Goal: Information Seeking & Learning: Learn about a topic

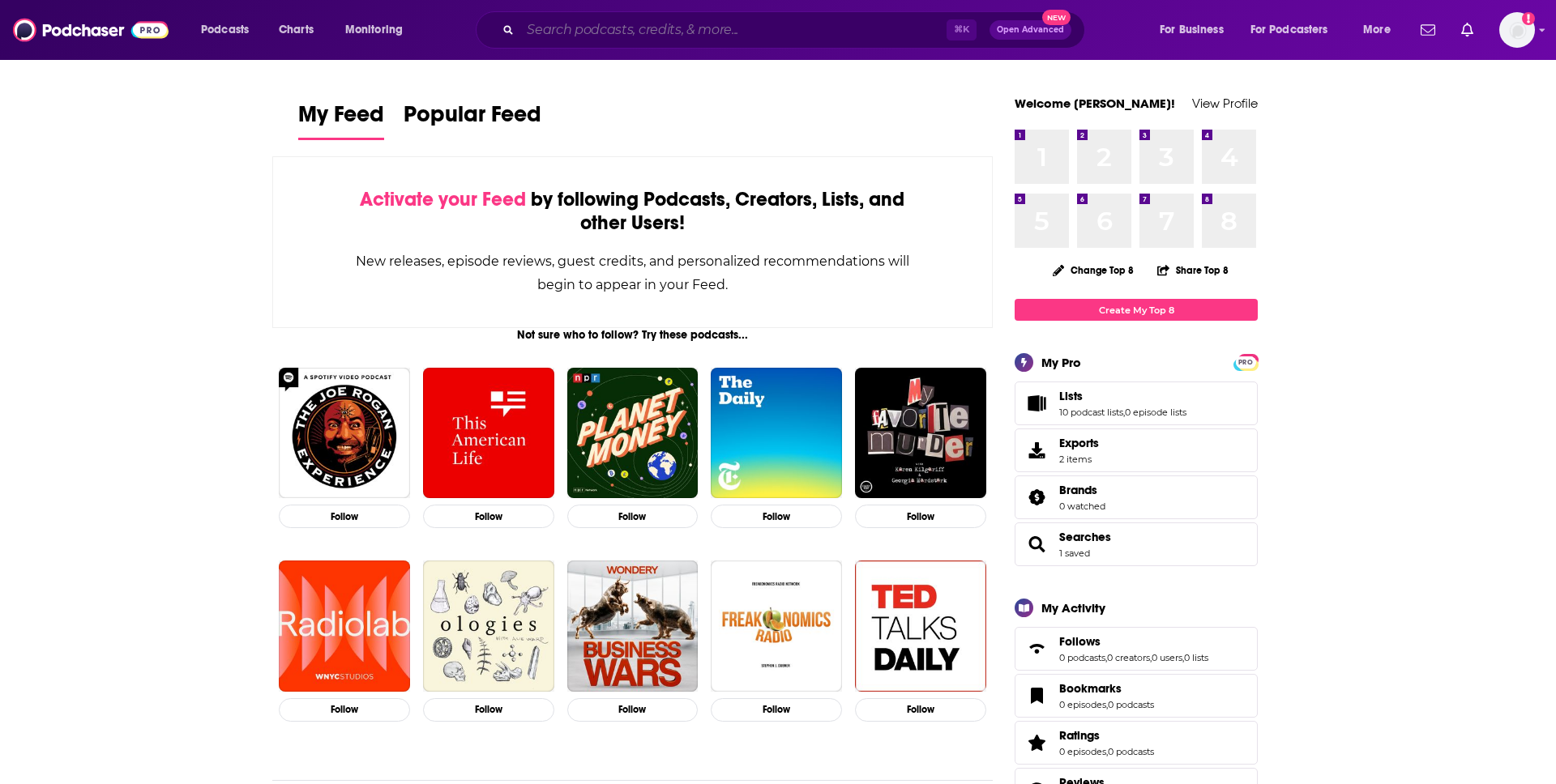
click at [739, 34] on input "Search podcasts, credits, & more..." at bounding box center [733, 30] width 426 height 26
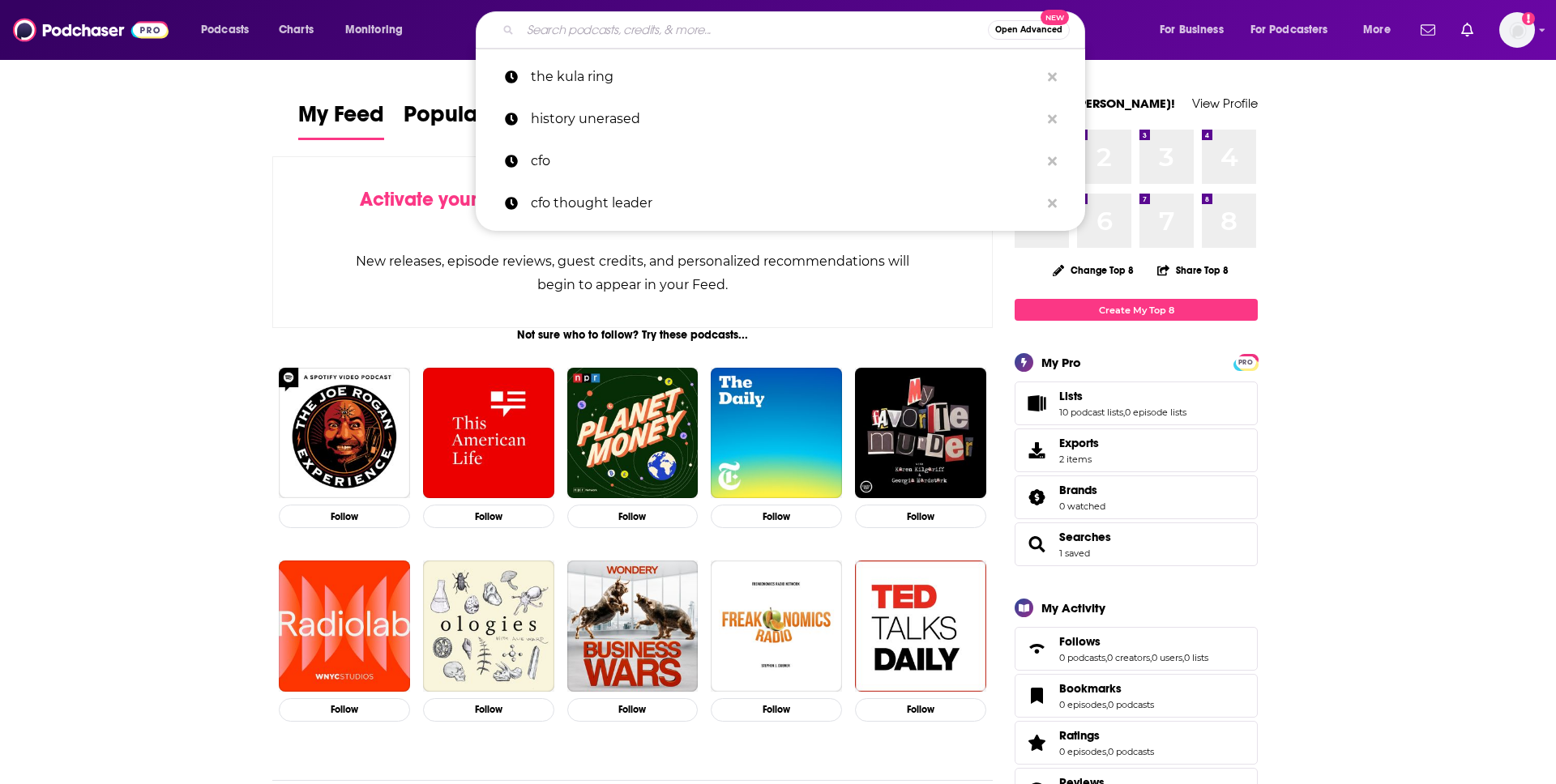
type input "B"
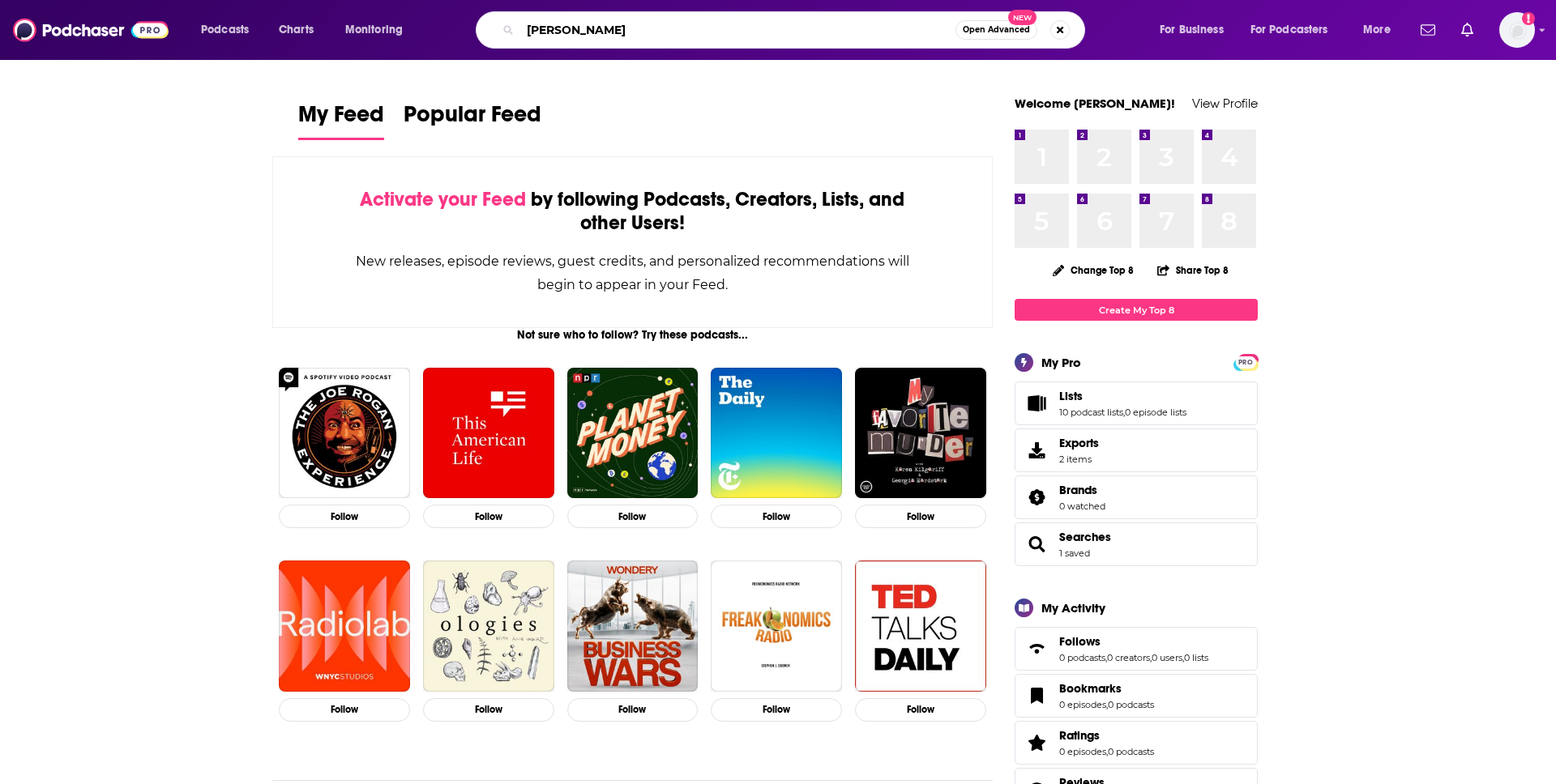
type input "[PERSON_NAME]"
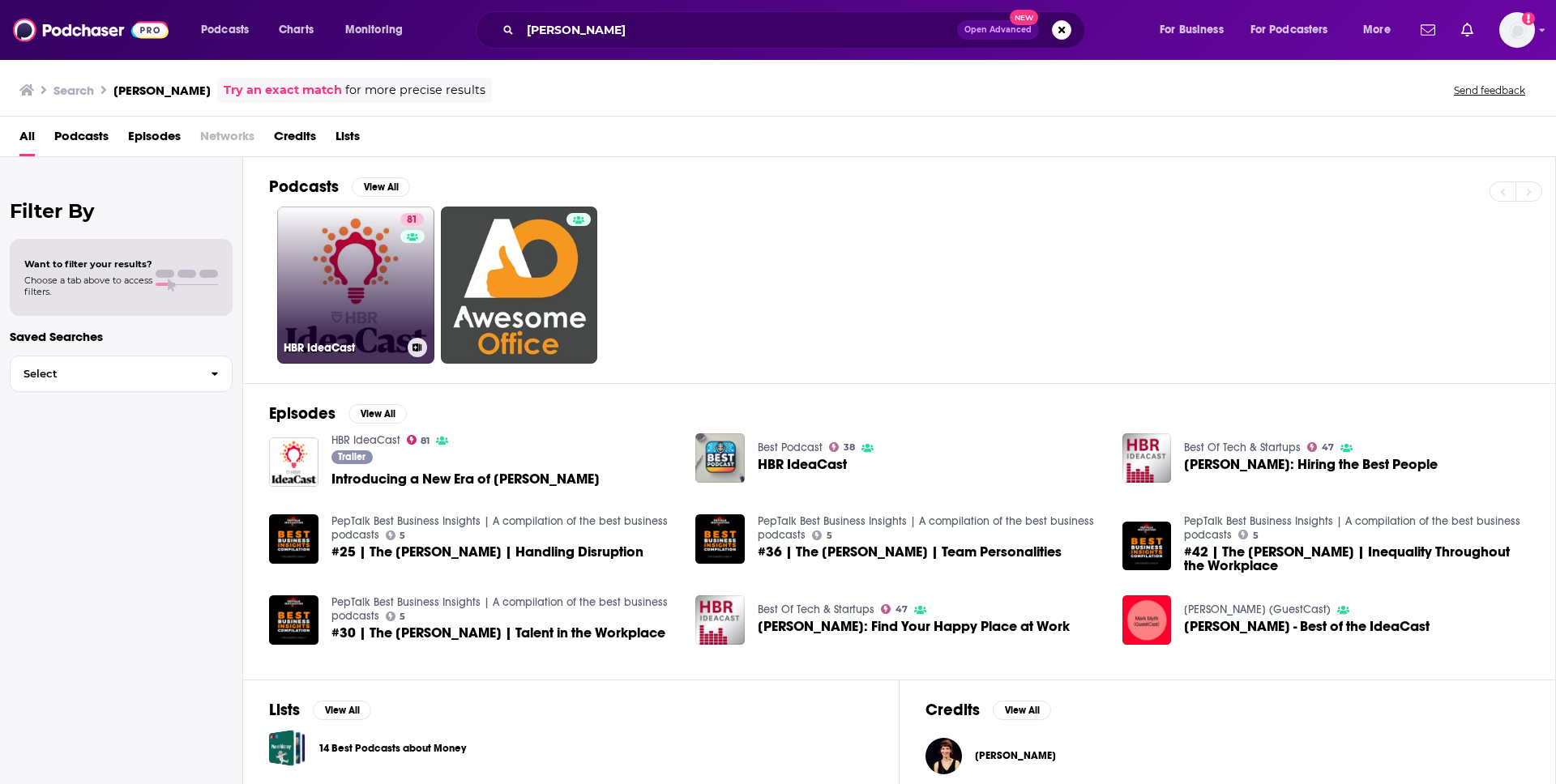
click at [329, 263] on link "81 [PERSON_NAME]" at bounding box center [356, 285] width 157 height 157
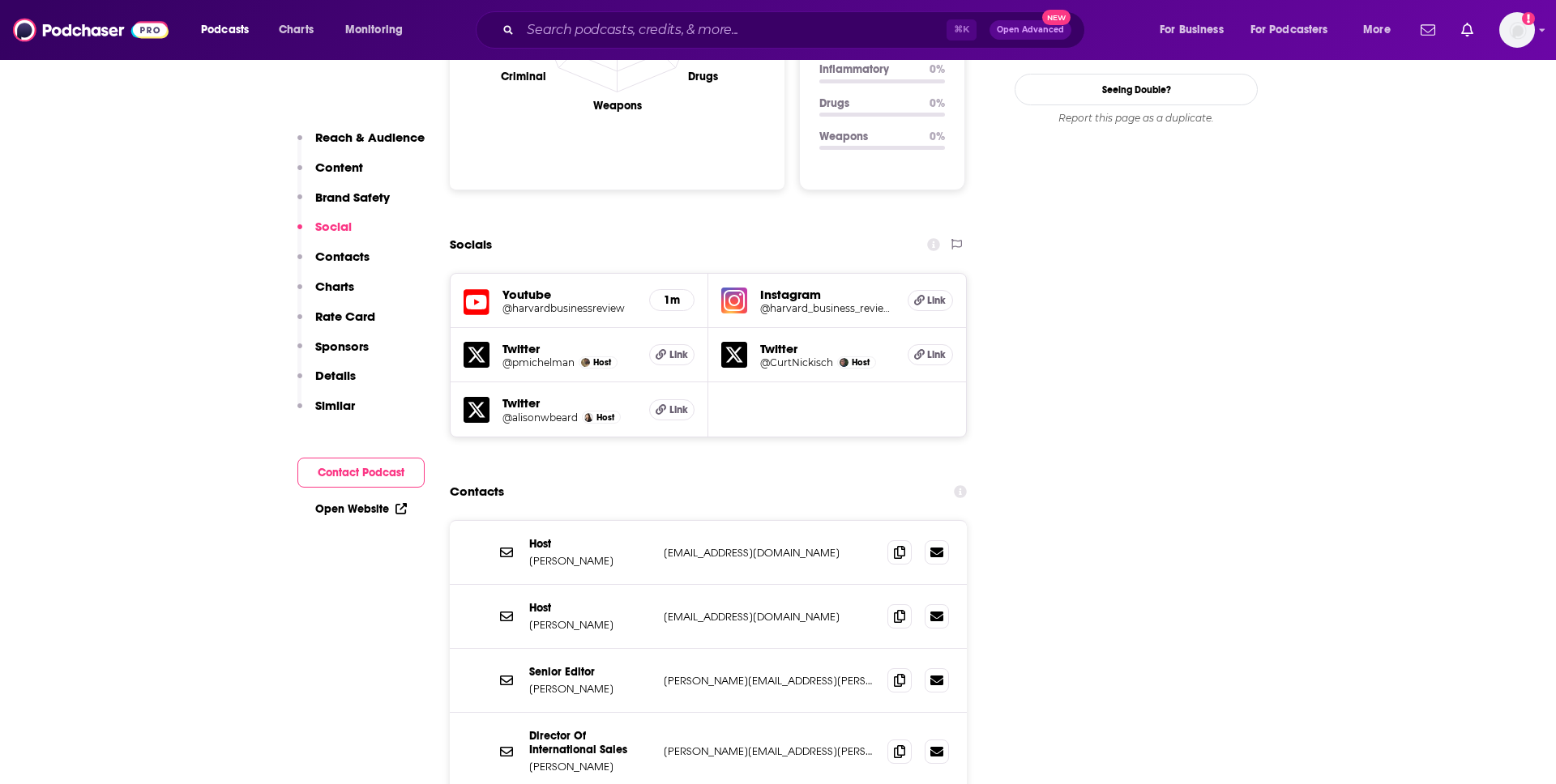
scroll to position [1759, 0]
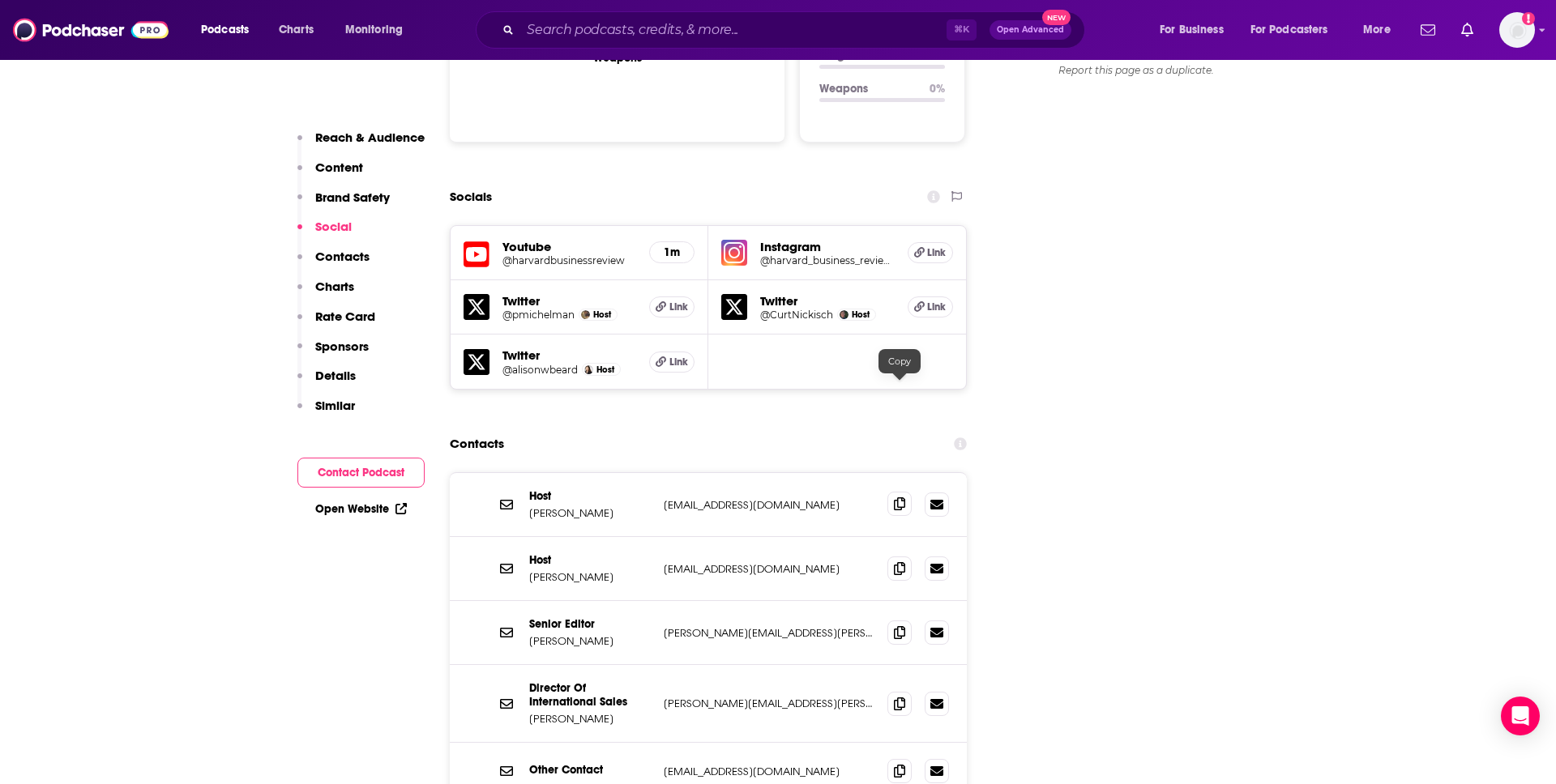
click at [904, 497] on icon at bounding box center [900, 504] width 11 height 13
click at [902, 561] on icon at bounding box center [900, 568] width 11 height 13
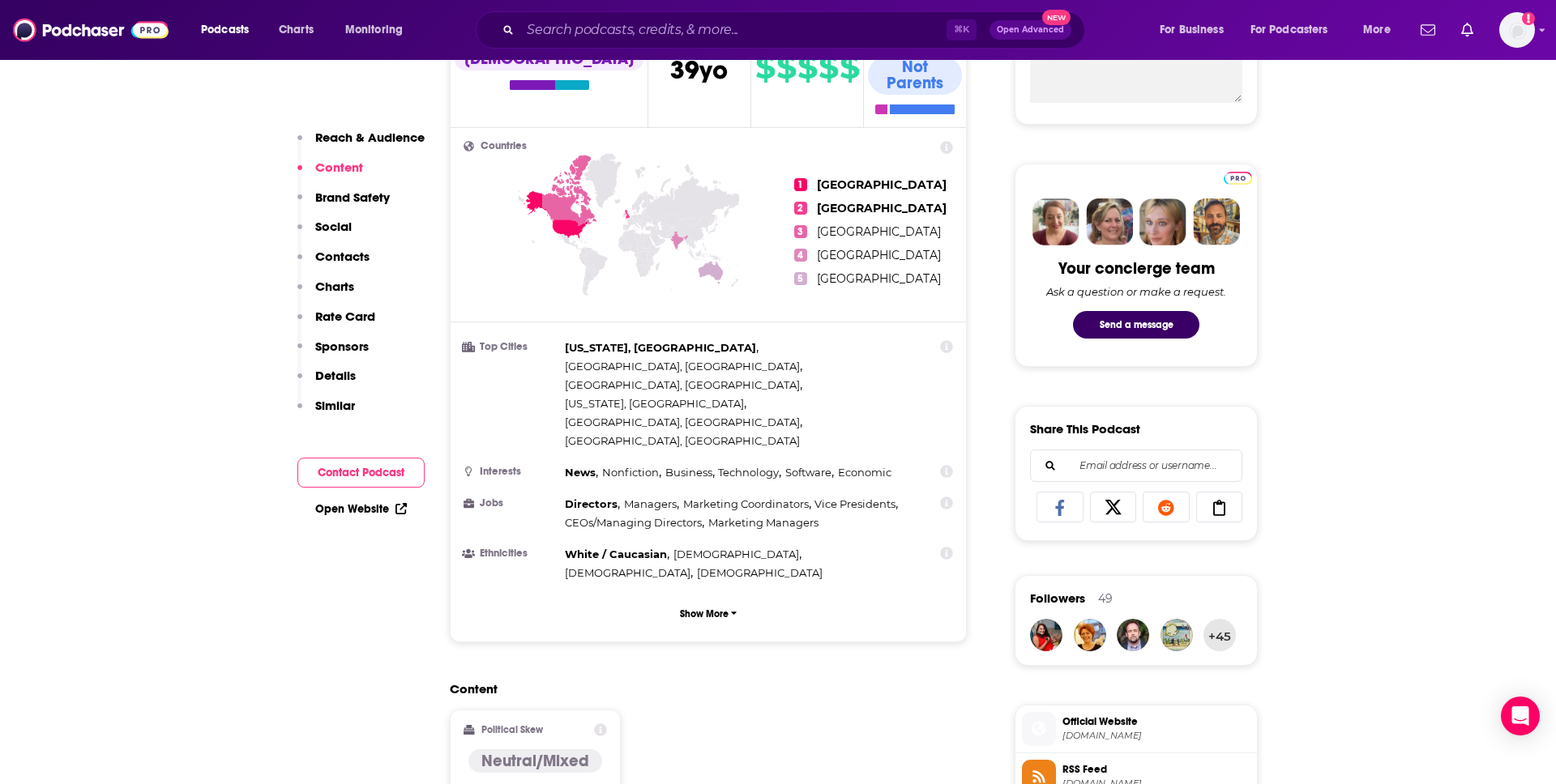
scroll to position [0, 0]
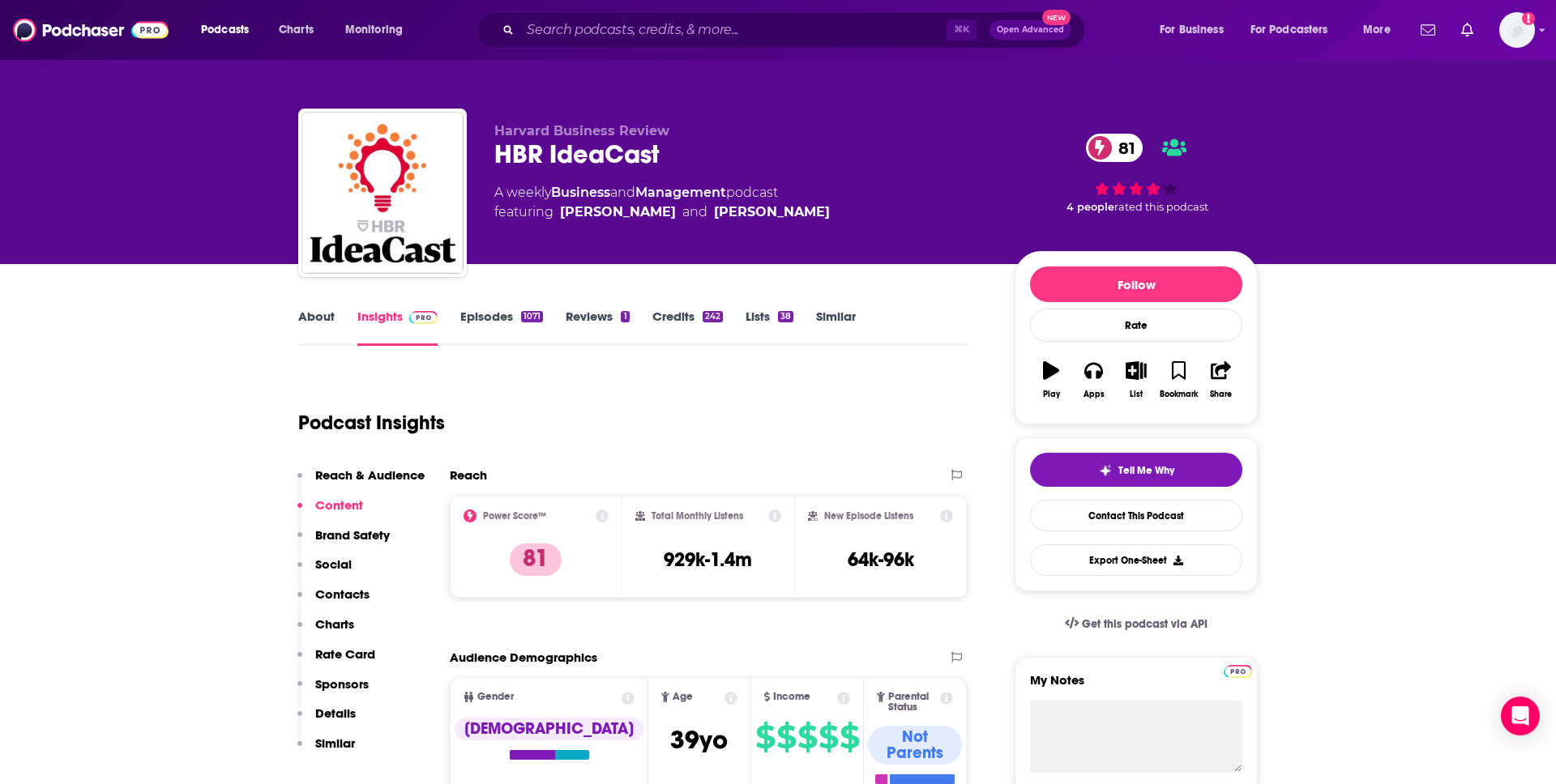
click at [316, 315] on link "About" at bounding box center [316, 328] width 36 height 37
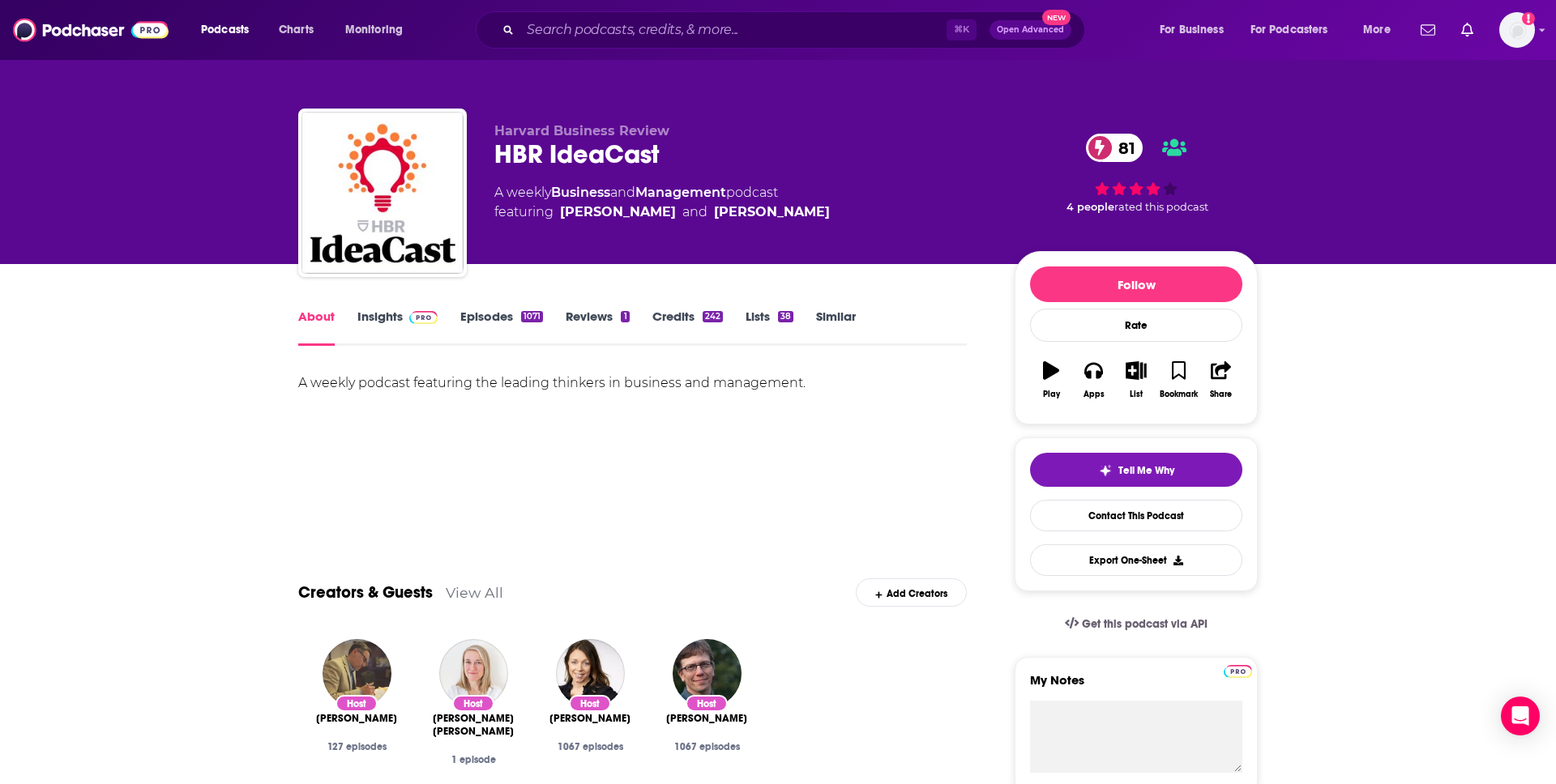
click at [561, 380] on div "A weekly podcast featuring the leading thinkers in business and management." at bounding box center [632, 383] width 668 height 22
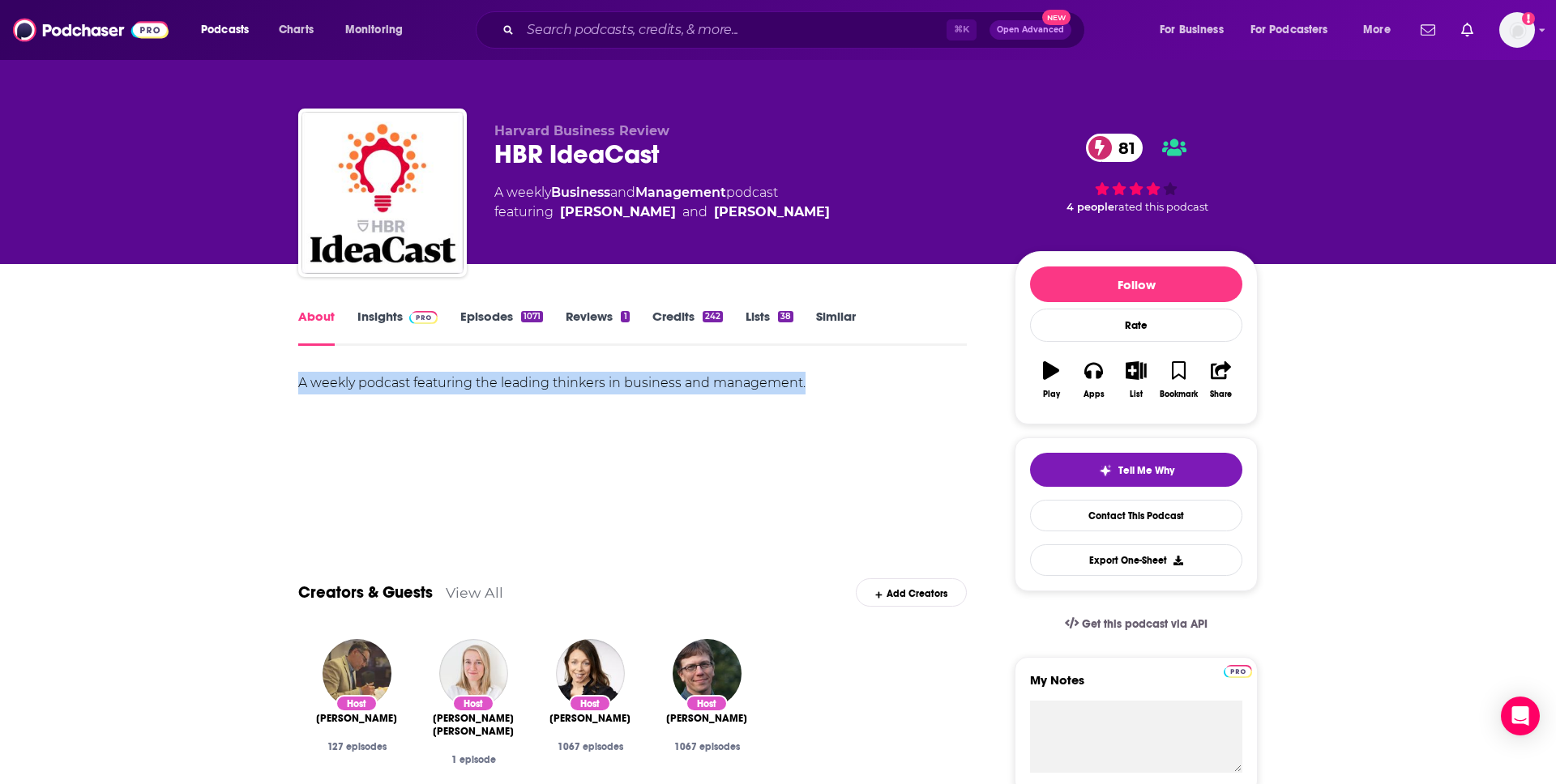
click at [561, 380] on div "A weekly podcast featuring the leading thinkers in business and management." at bounding box center [632, 383] width 668 height 22
copy div "A weekly podcast featuring the leading thinkers in business and management."
click at [861, 378] on div "A weekly podcast featuring the leading thinkers in business and management." at bounding box center [632, 383] width 668 height 22
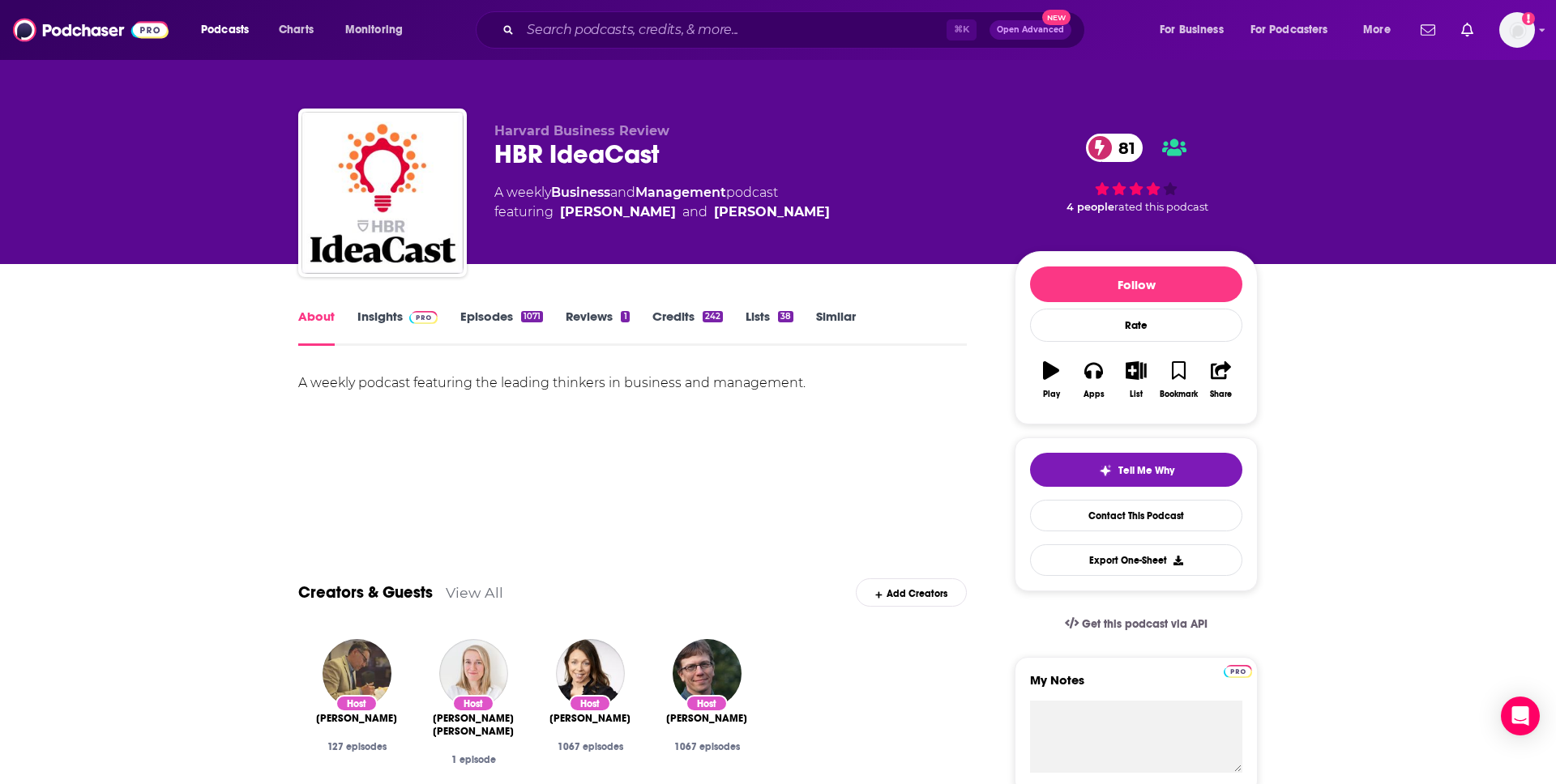
click at [380, 316] on link "Insights" at bounding box center [397, 328] width 80 height 37
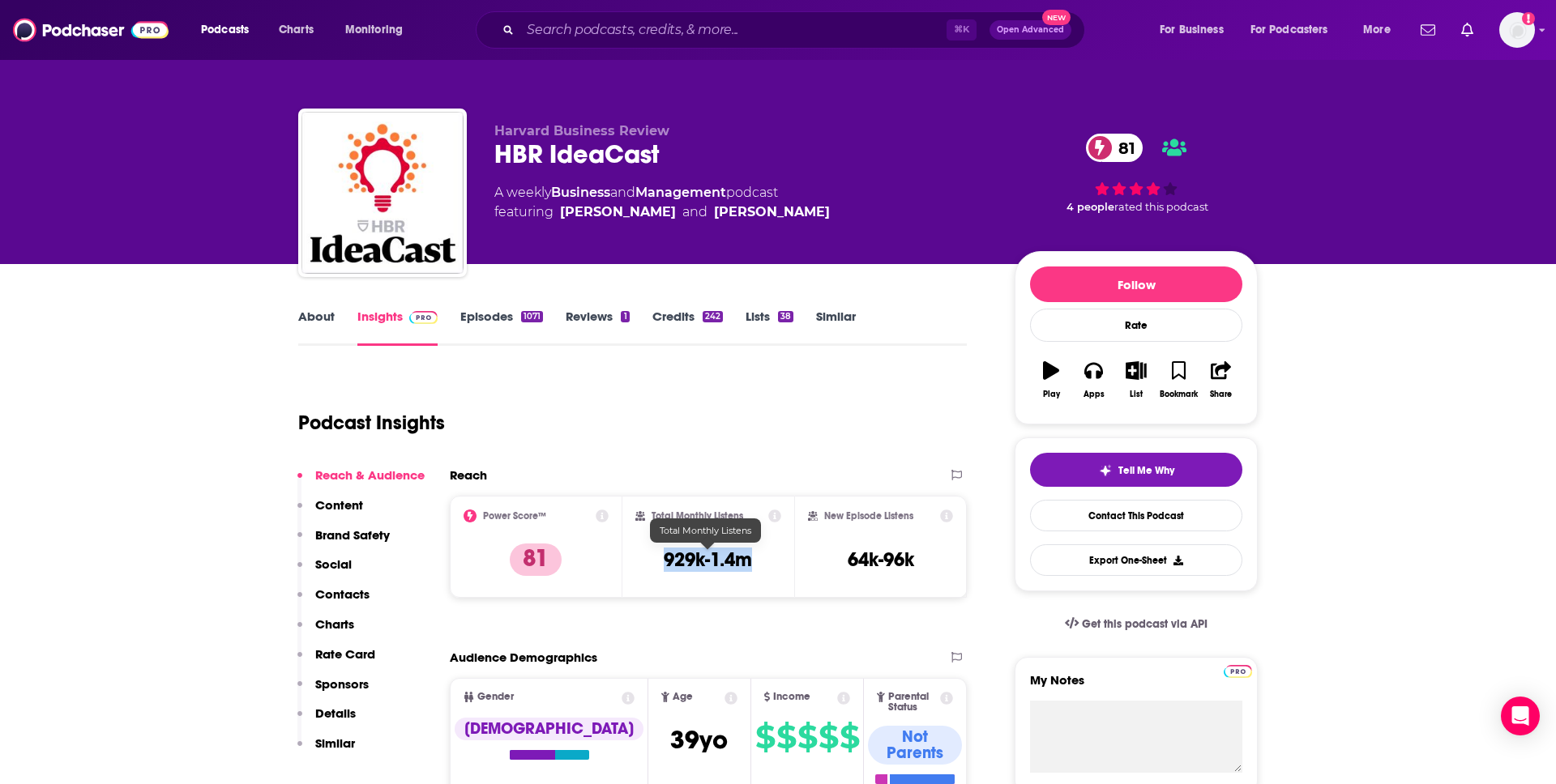
drag, startPoint x: 665, startPoint y: 559, endPoint x: 747, endPoint y: 565, distance: 82.2
click at [747, 565] on h3 "929k-1.4m" at bounding box center [707, 559] width 88 height 24
copy h3 "929k-1.4m"
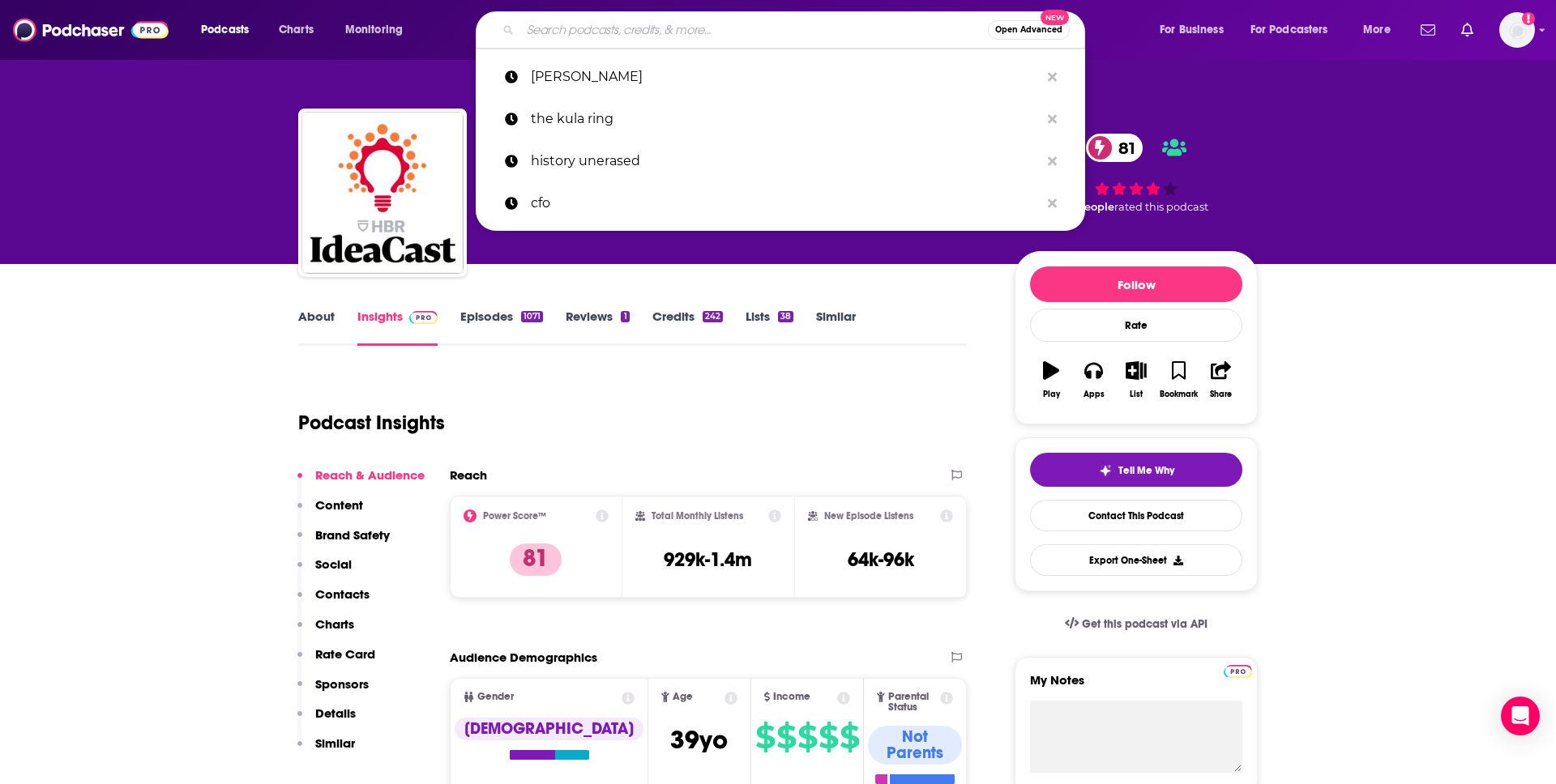
click at [702, 35] on input "Search podcasts, credits, & more..." at bounding box center [754, 30] width 468 height 26
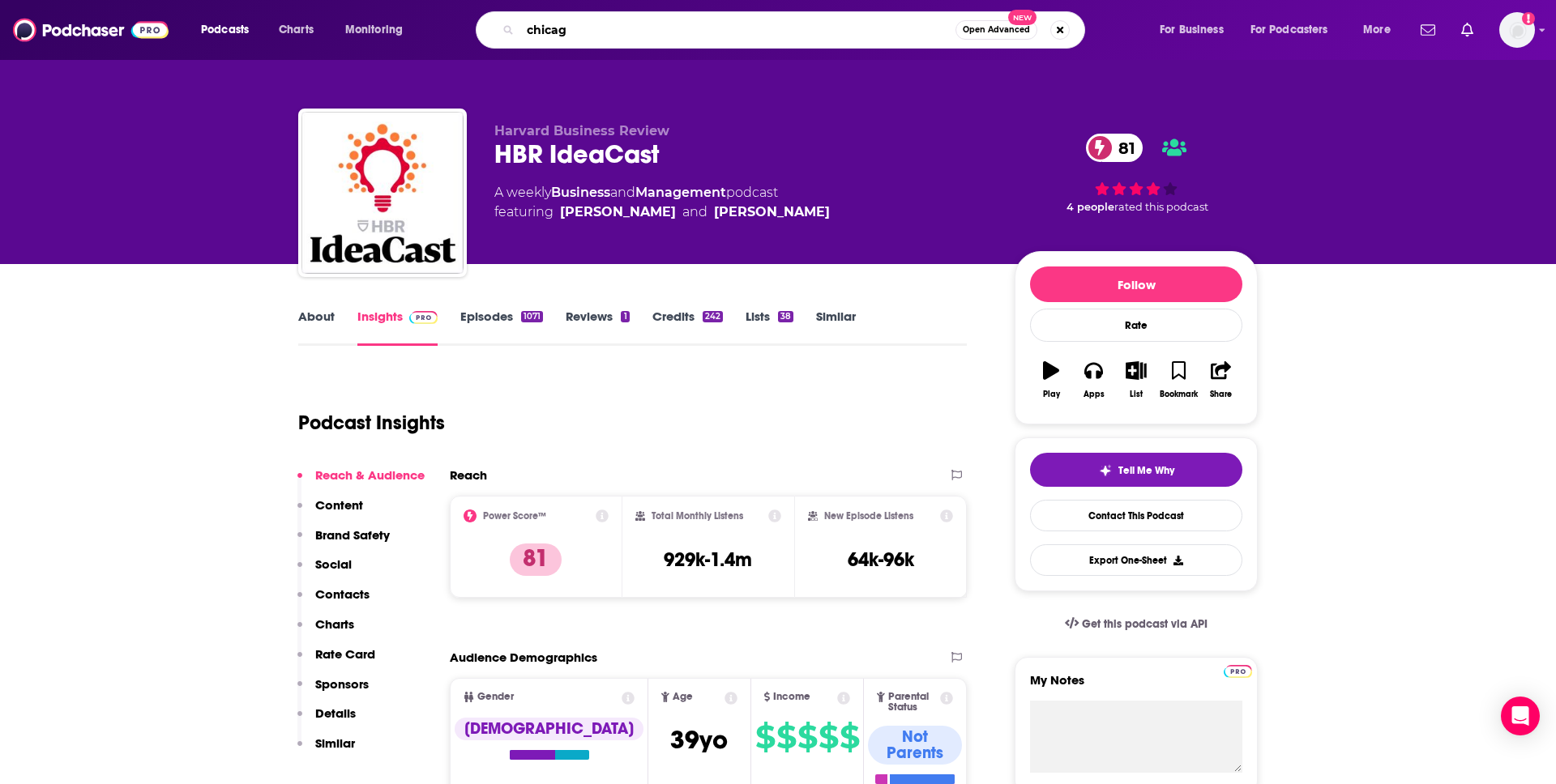
type input "[GEOGRAPHIC_DATA]"
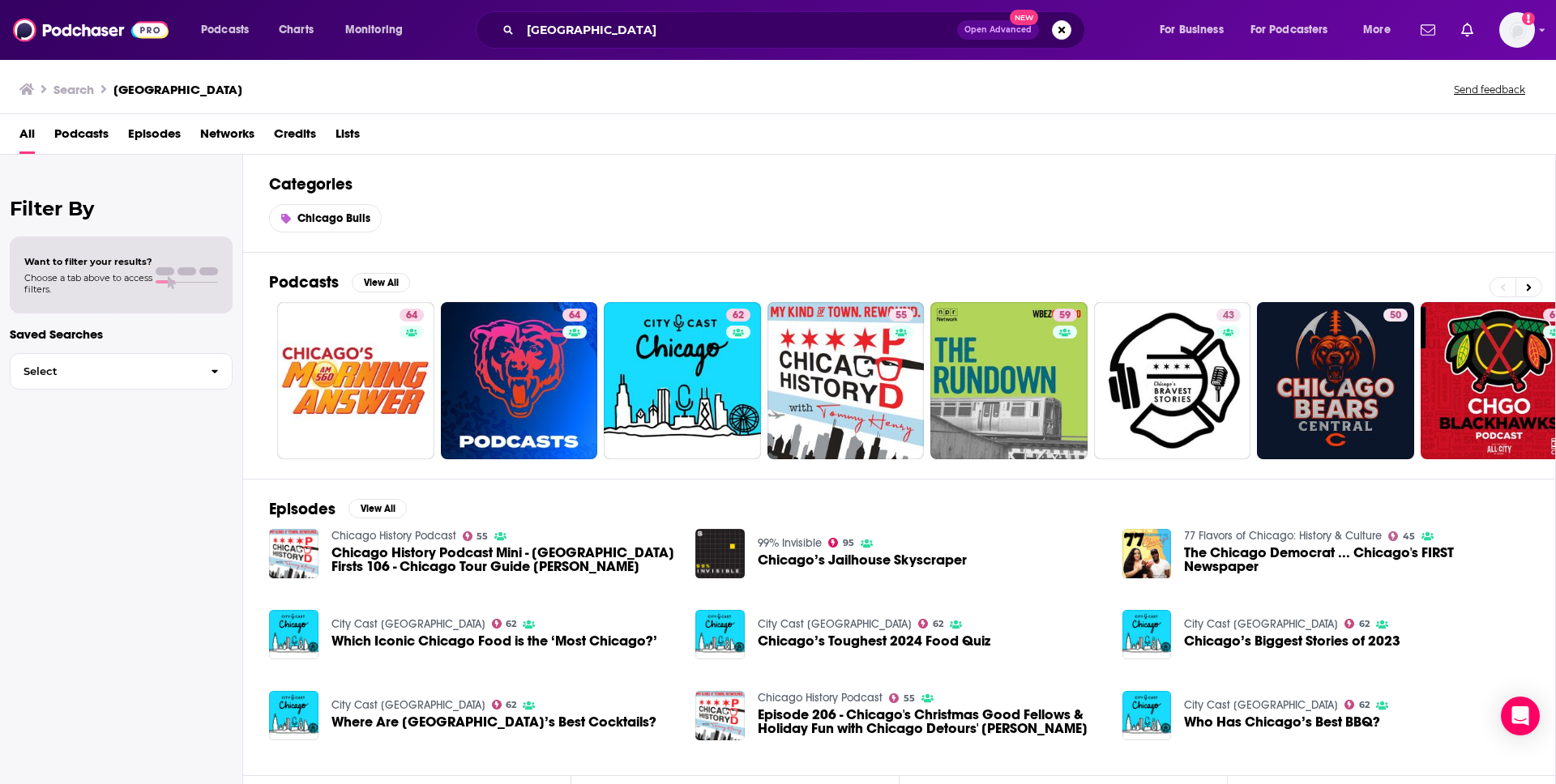
click at [59, 136] on span "Podcasts" at bounding box center [81, 137] width 54 height 33
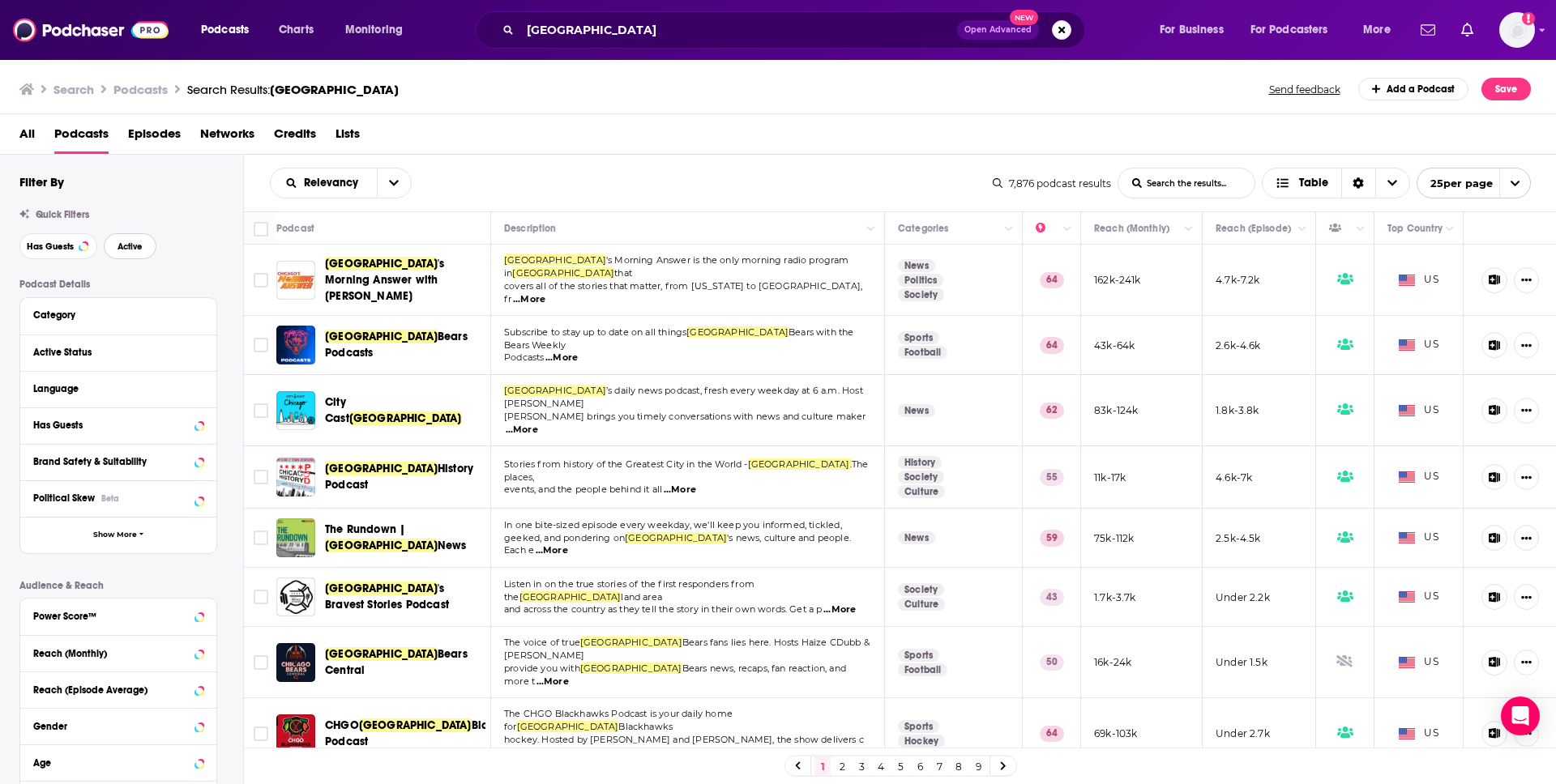
click at [131, 250] on span "Active" at bounding box center [130, 247] width 25 height 9
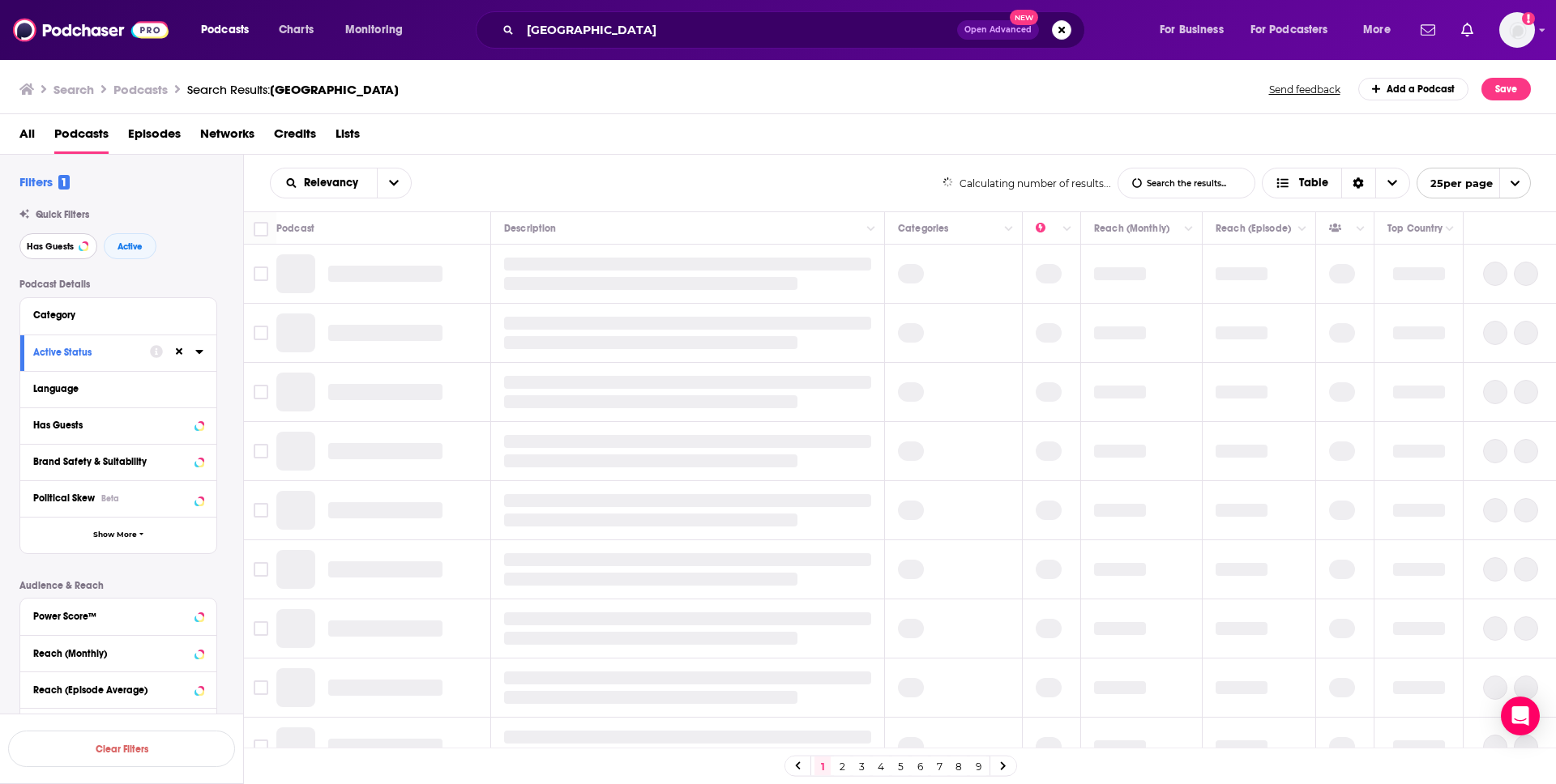
click at [58, 243] on span "Has Guests" at bounding box center [50, 247] width 47 height 9
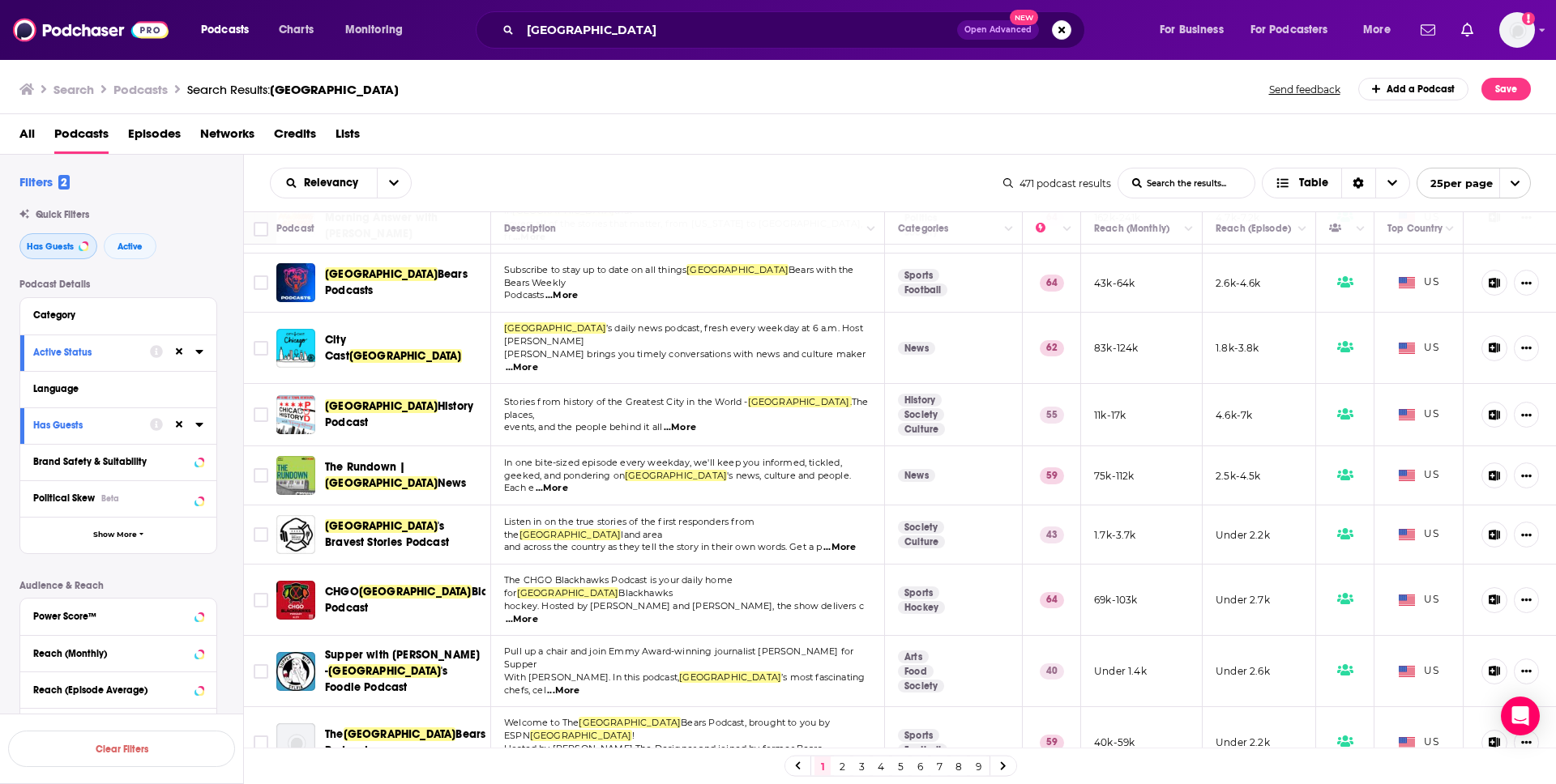
scroll to position [65, 0]
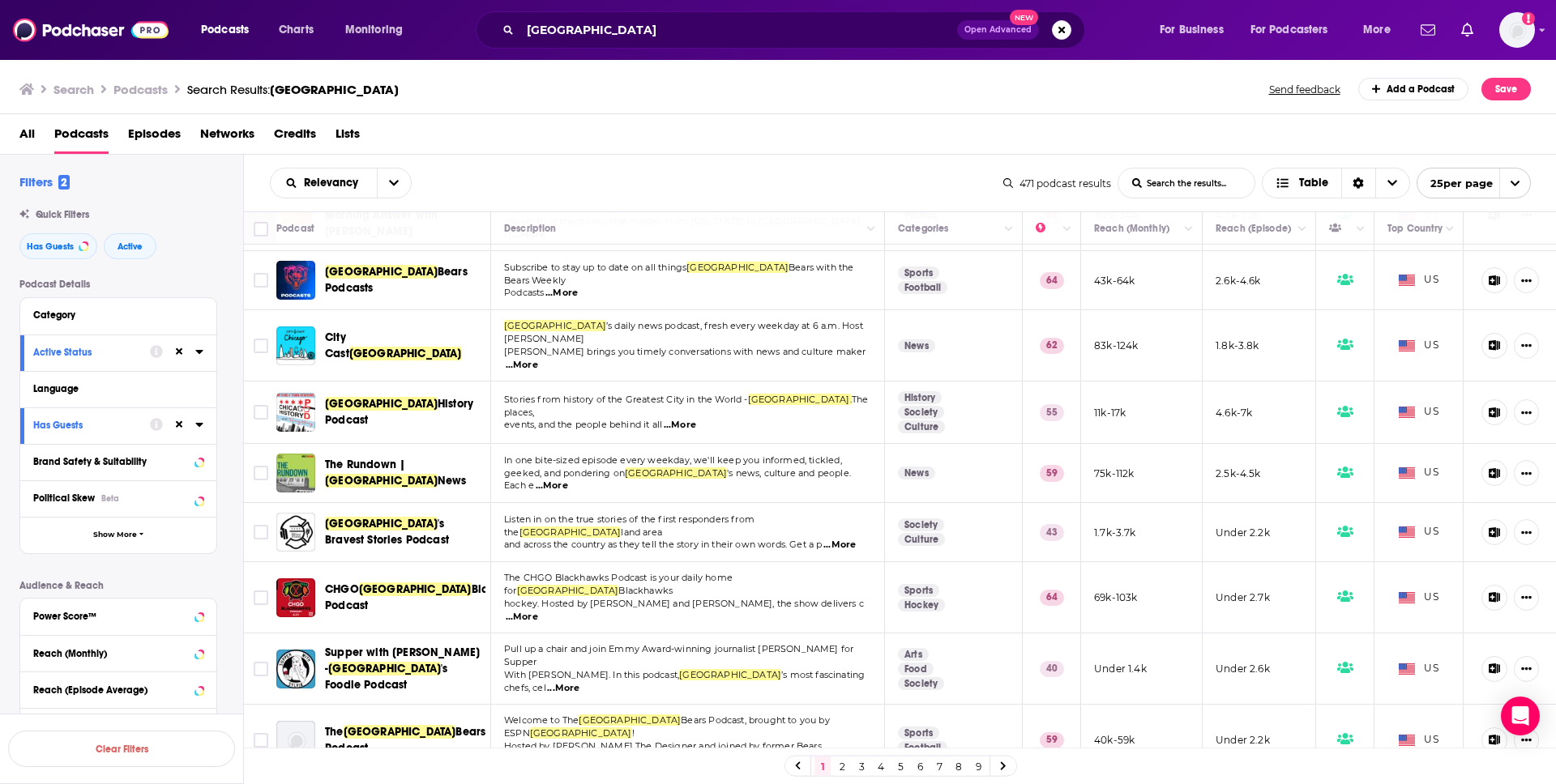
click at [568, 480] on span "...More" at bounding box center [551, 486] width 32 height 13
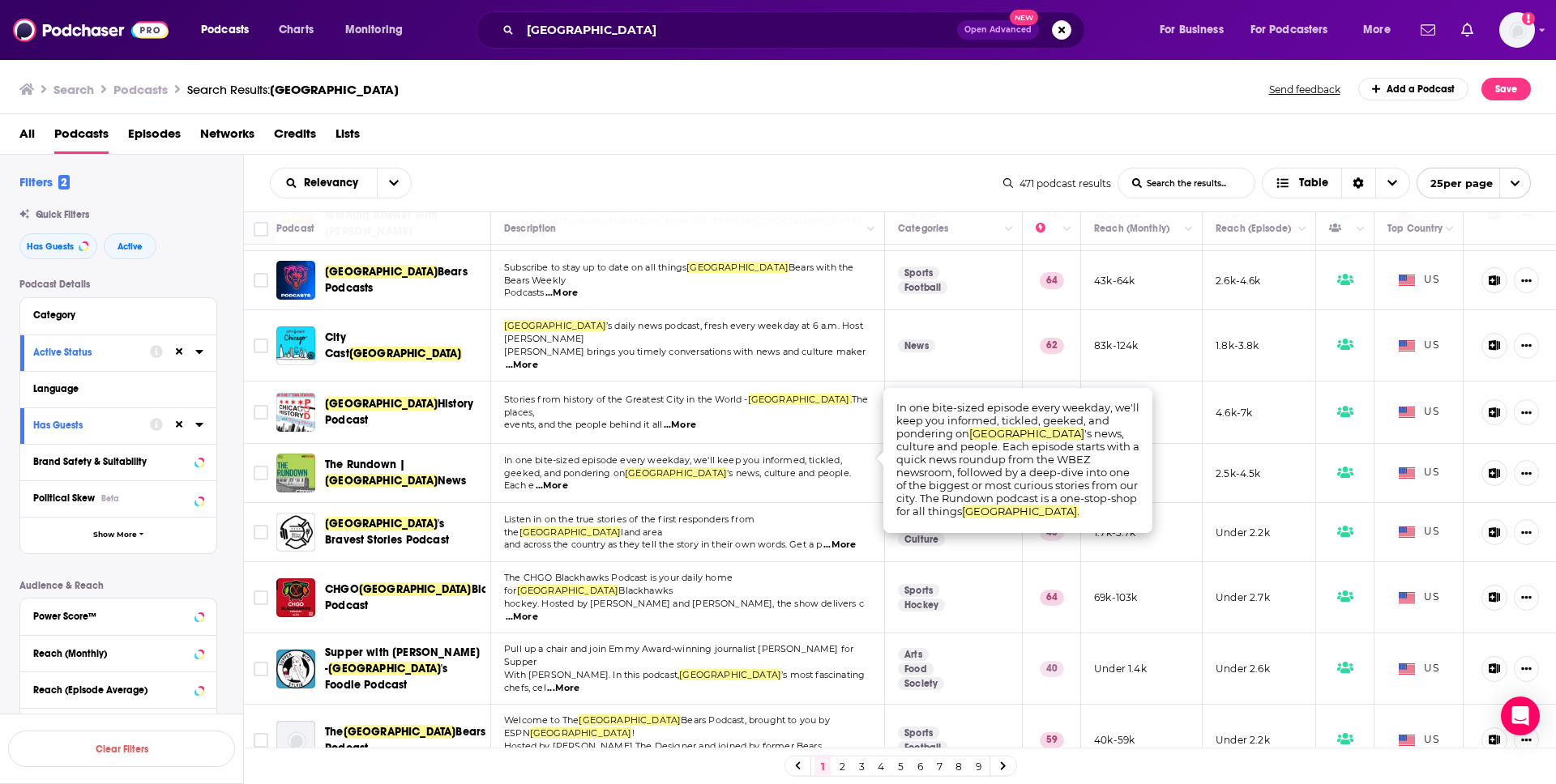
click at [568, 480] on span "...More" at bounding box center [551, 486] width 32 height 13
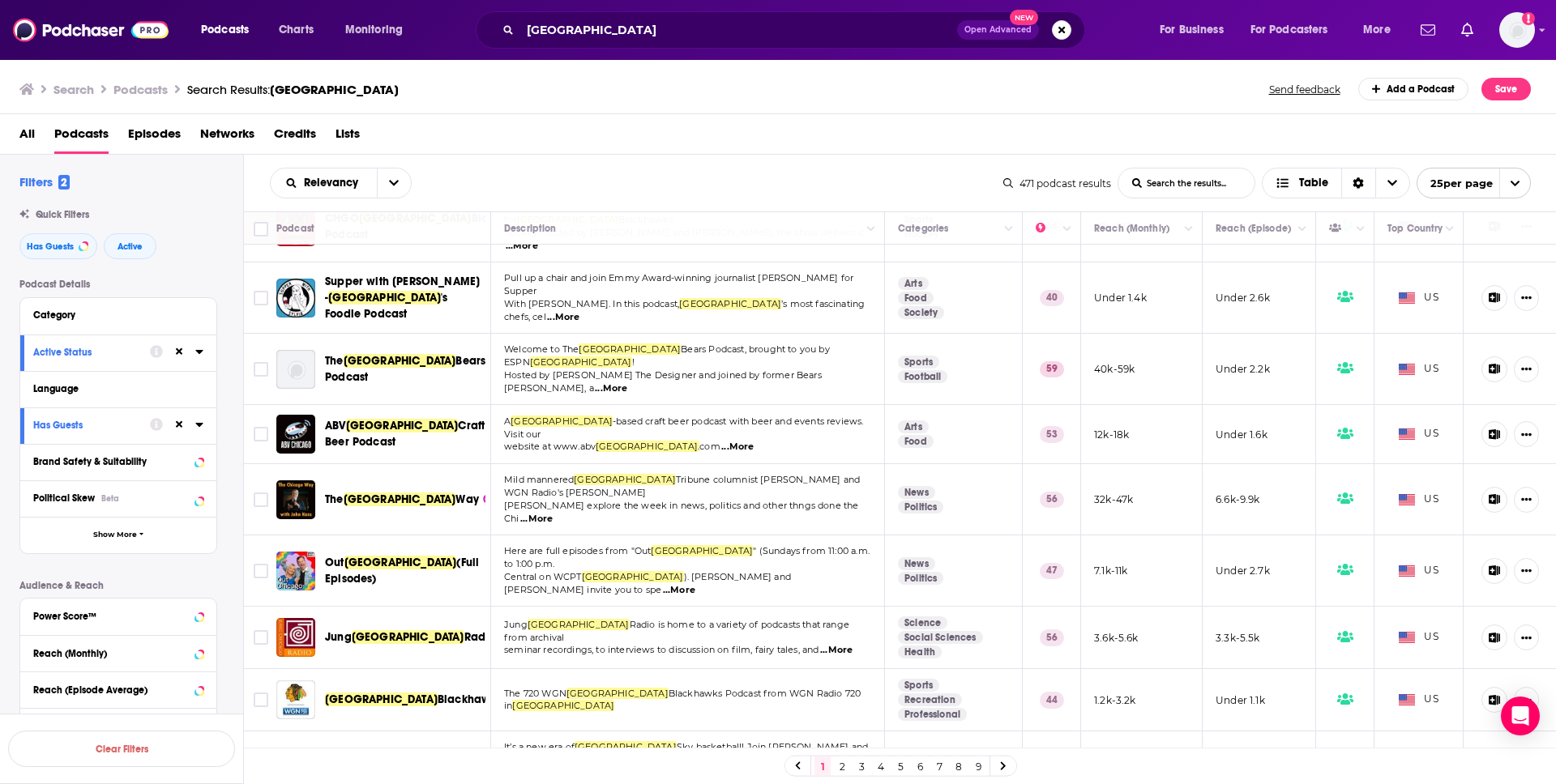
scroll to position [436, 0]
click at [552, 512] on span "...More" at bounding box center [536, 519] width 32 height 13
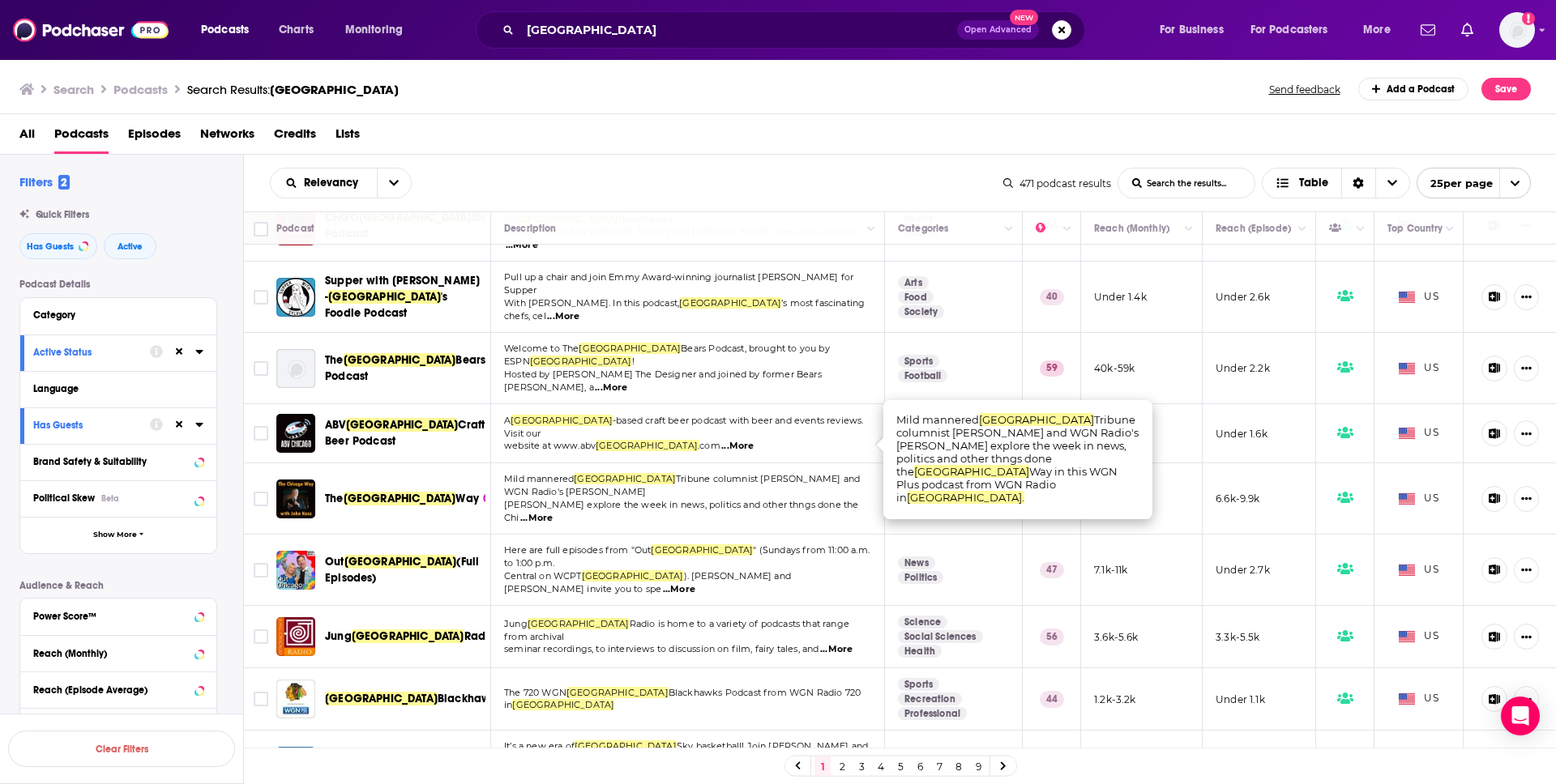
click at [552, 512] on span "...More" at bounding box center [536, 519] width 32 height 13
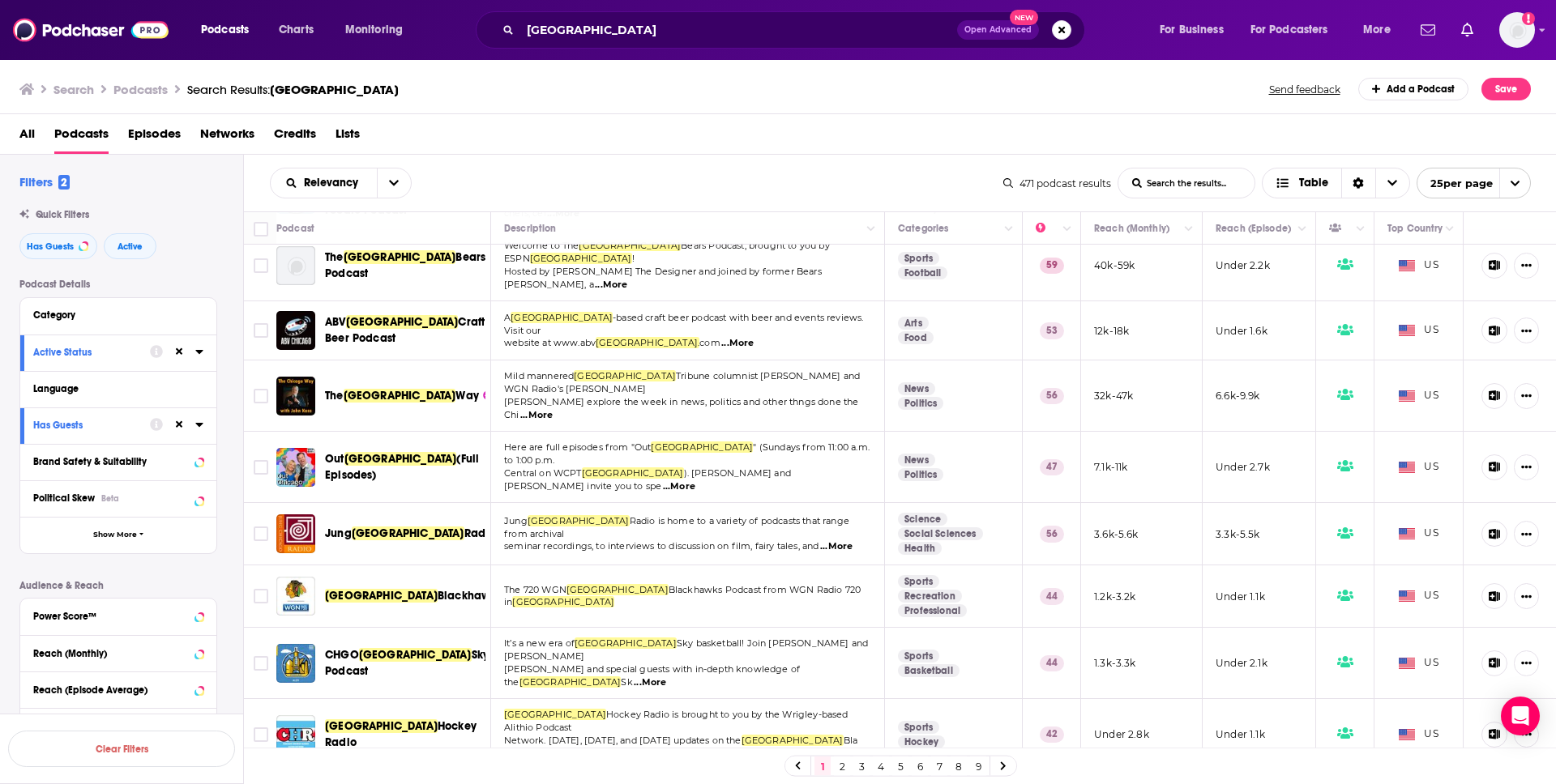
scroll to position [546, 0]
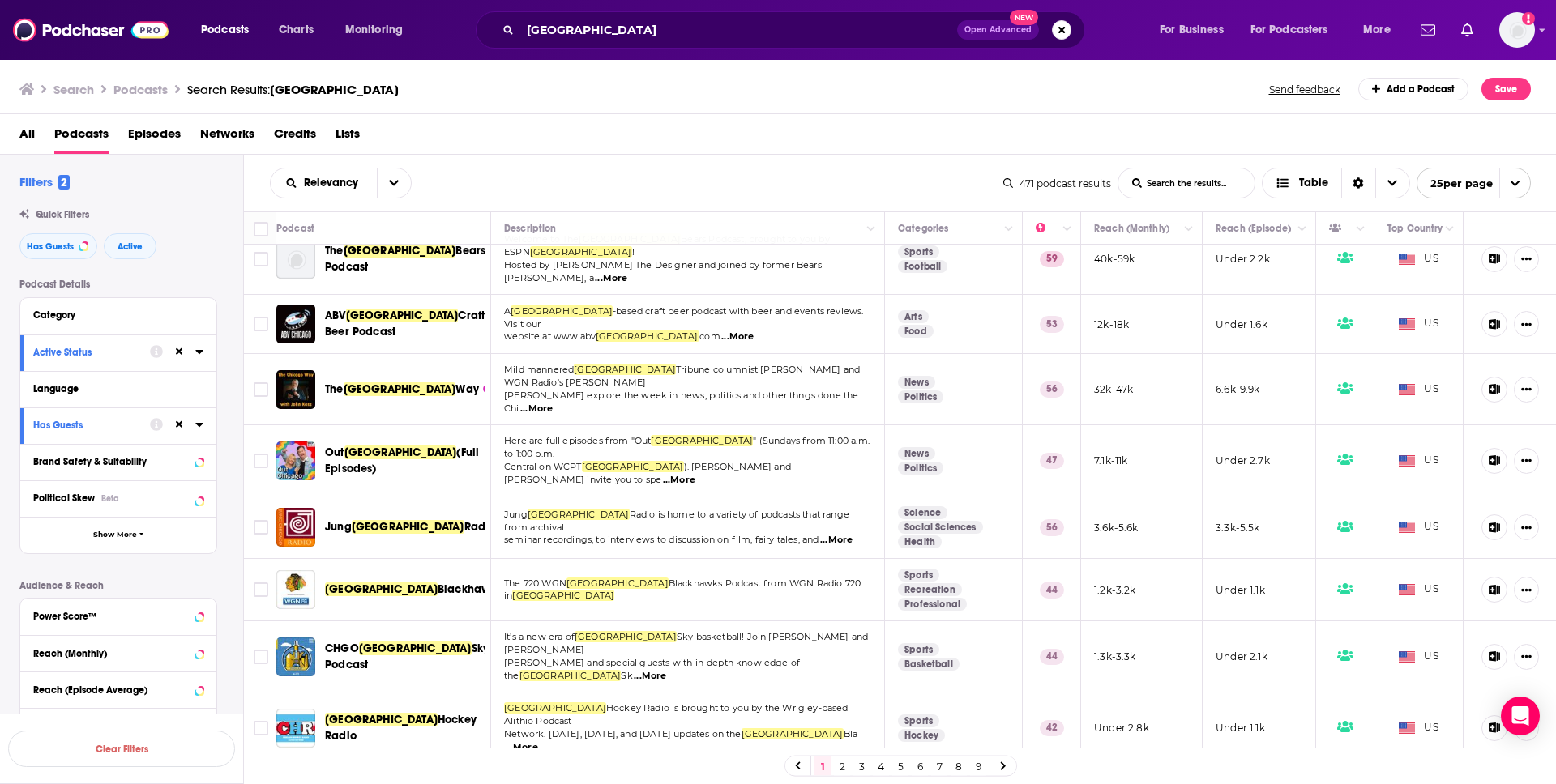
click at [695, 474] on span "...More" at bounding box center [679, 481] width 32 height 13
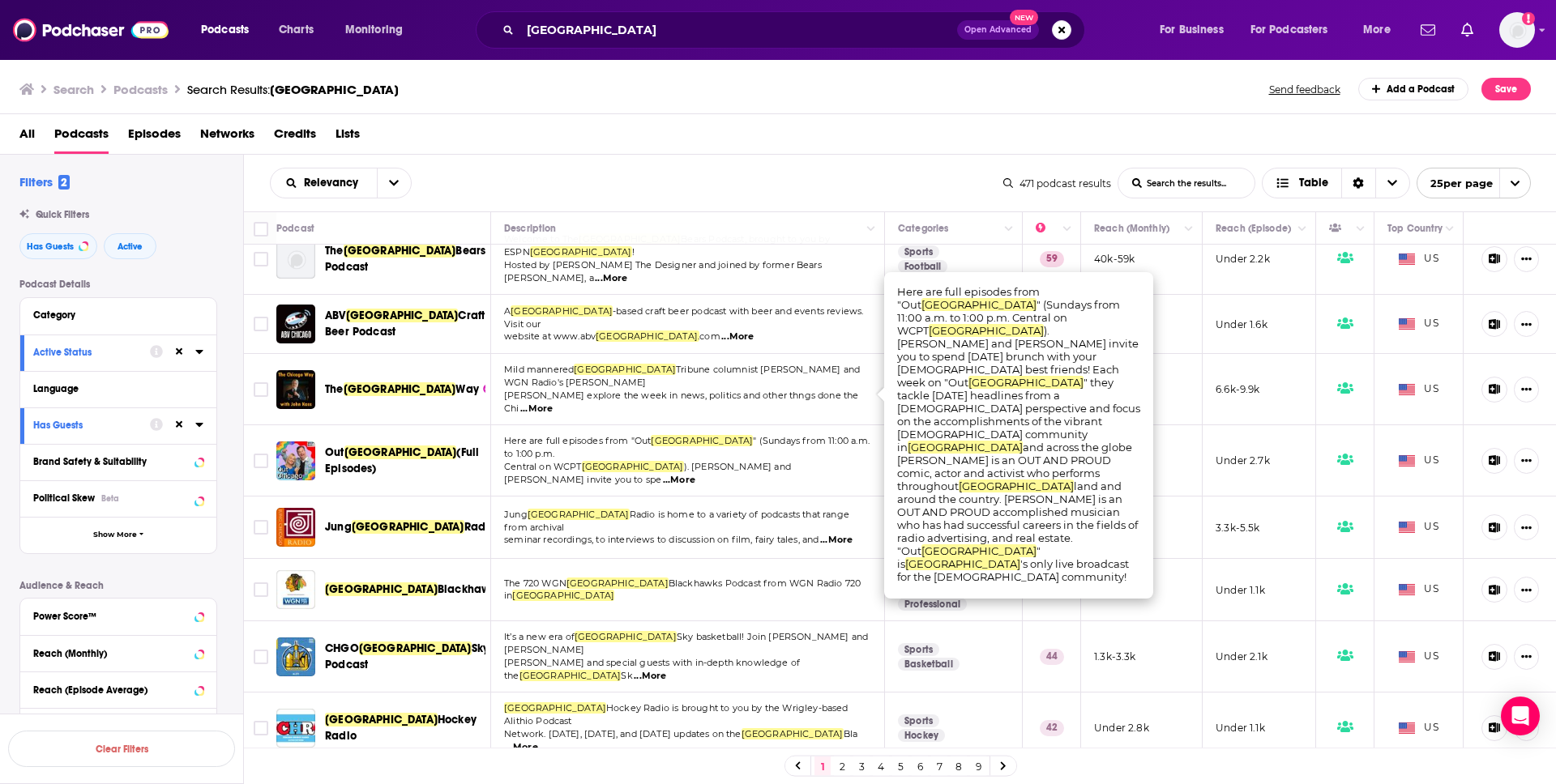
click at [695, 474] on span "...More" at bounding box center [679, 481] width 32 height 13
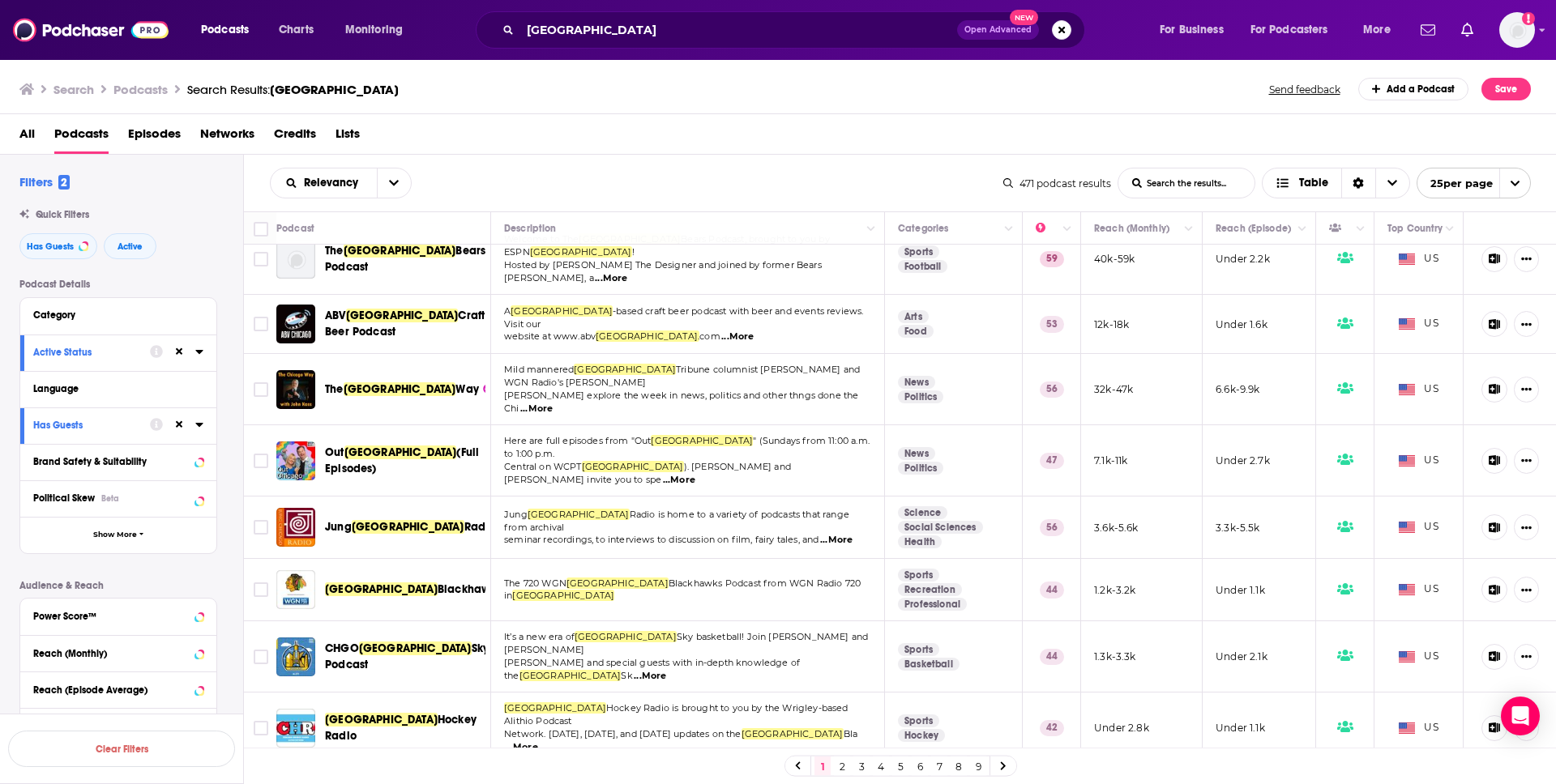
click at [850, 533] on span "...More" at bounding box center [836, 540] width 32 height 13
click at [767, 508] on span "Radio is home to a variety of podcasts that range from archival" at bounding box center [677, 521] width 345 height 24
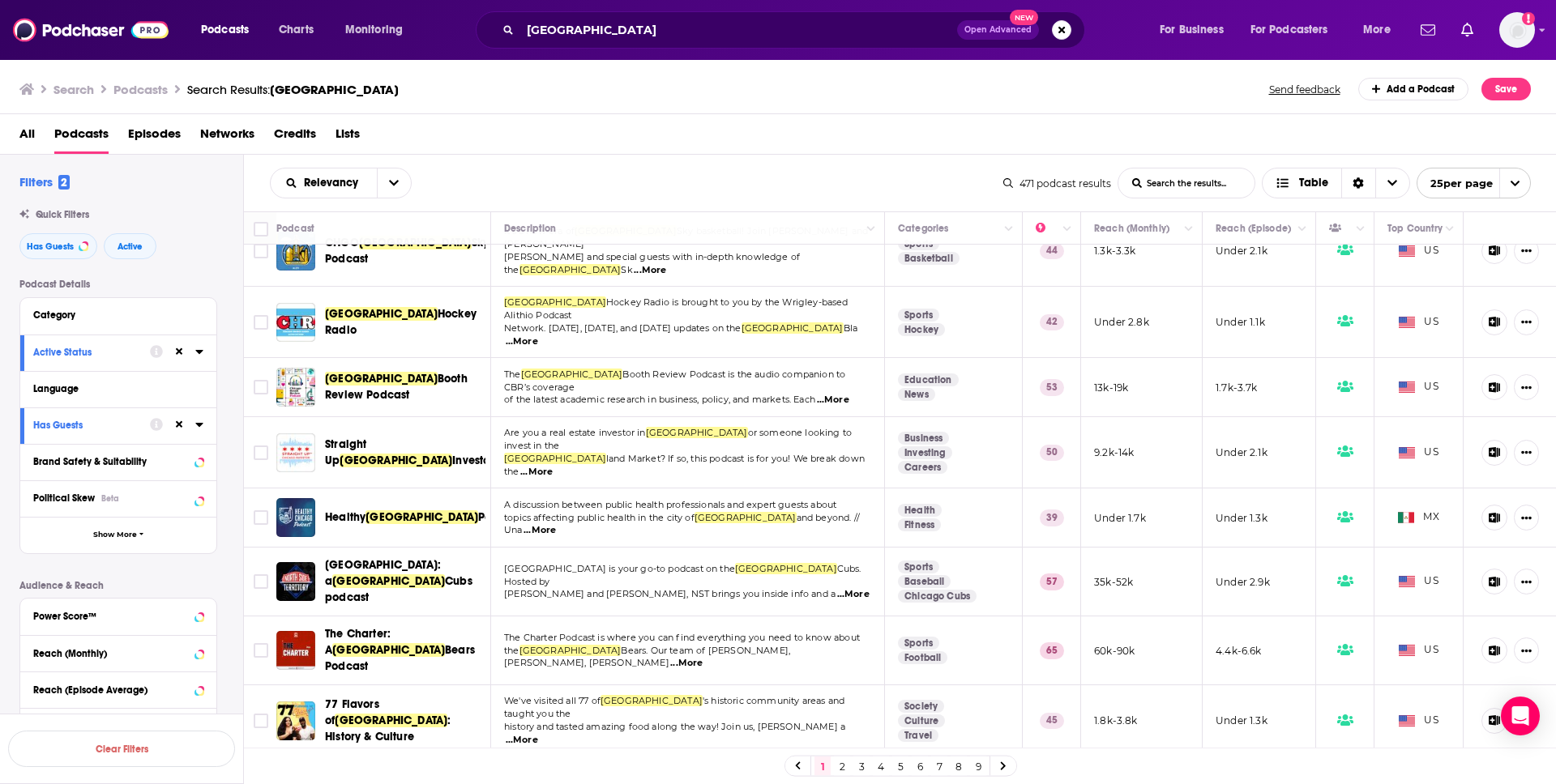
scroll to position [956, 0]
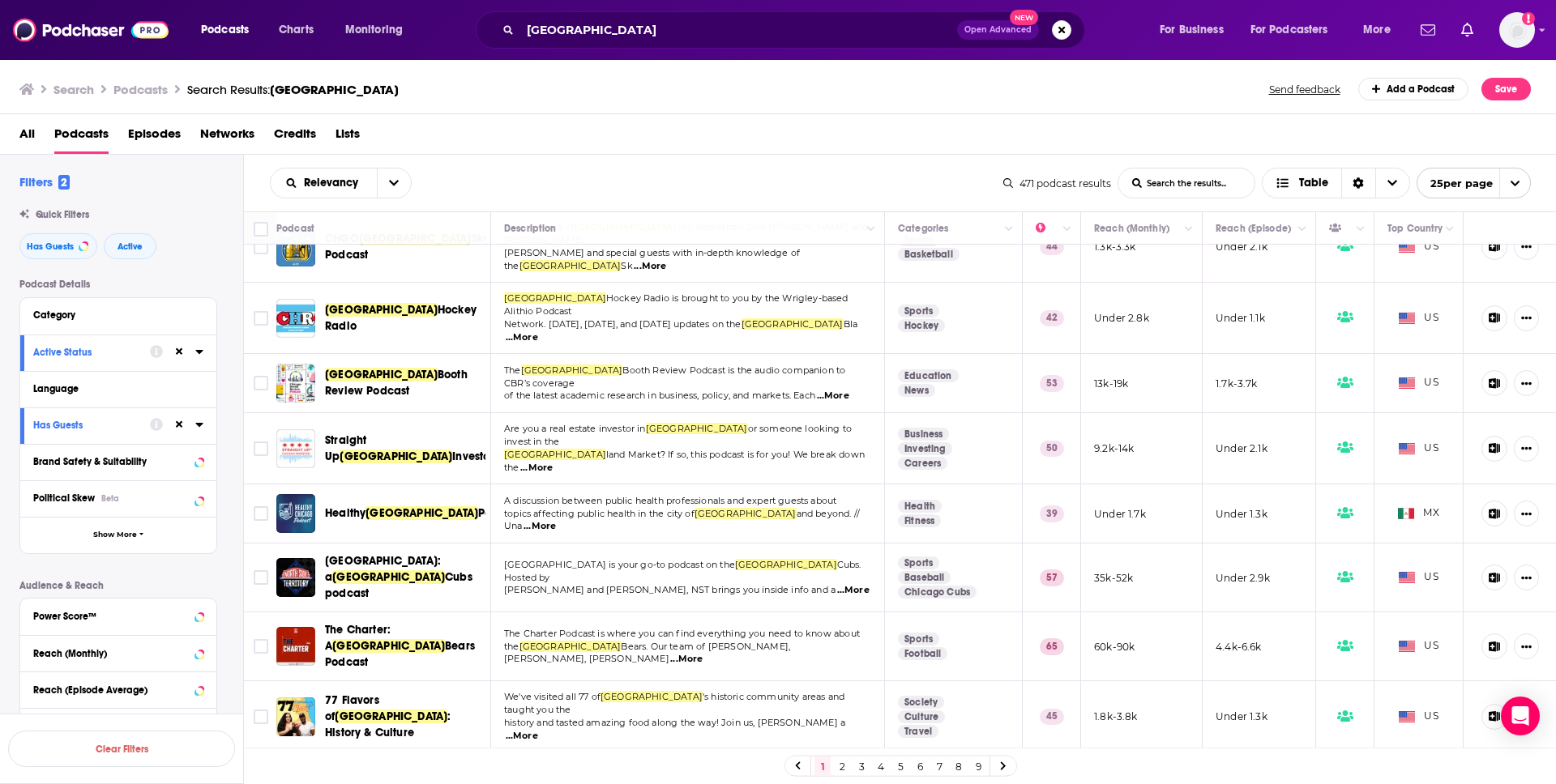
click at [556, 520] on span "...More" at bounding box center [539, 526] width 32 height 13
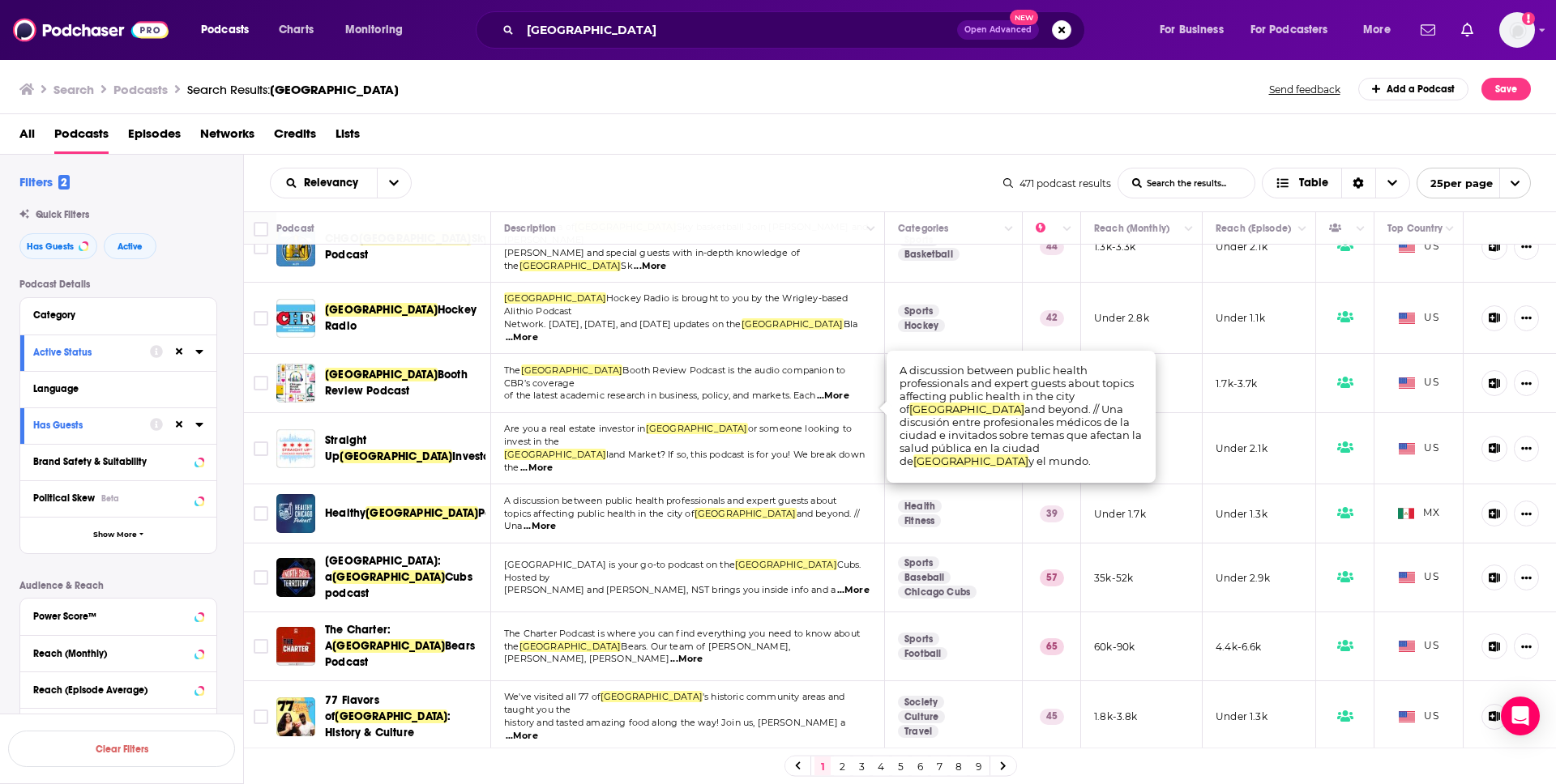
click at [556, 520] on span "...More" at bounding box center [539, 526] width 32 height 13
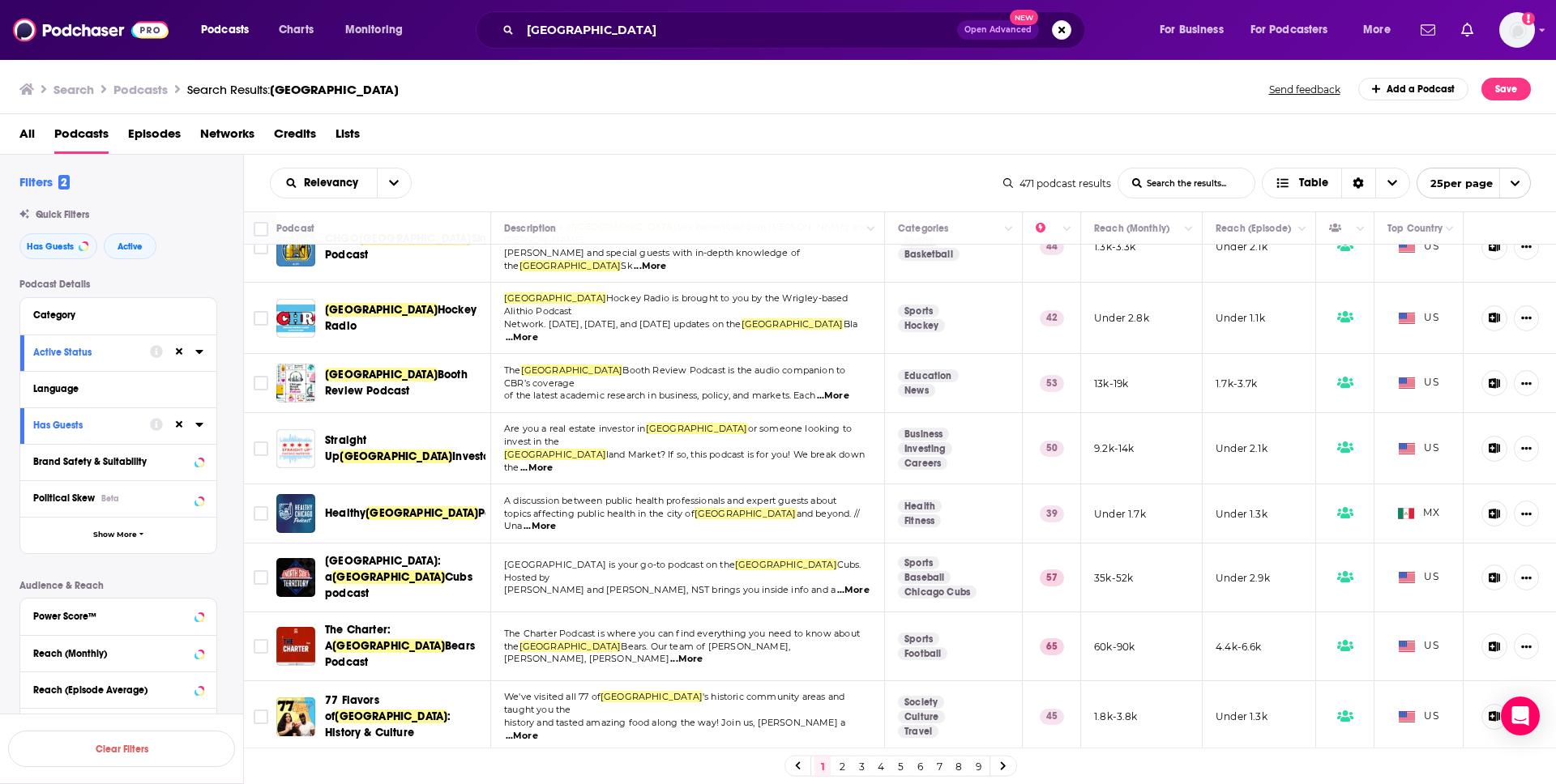
scroll to position [1009, 0]
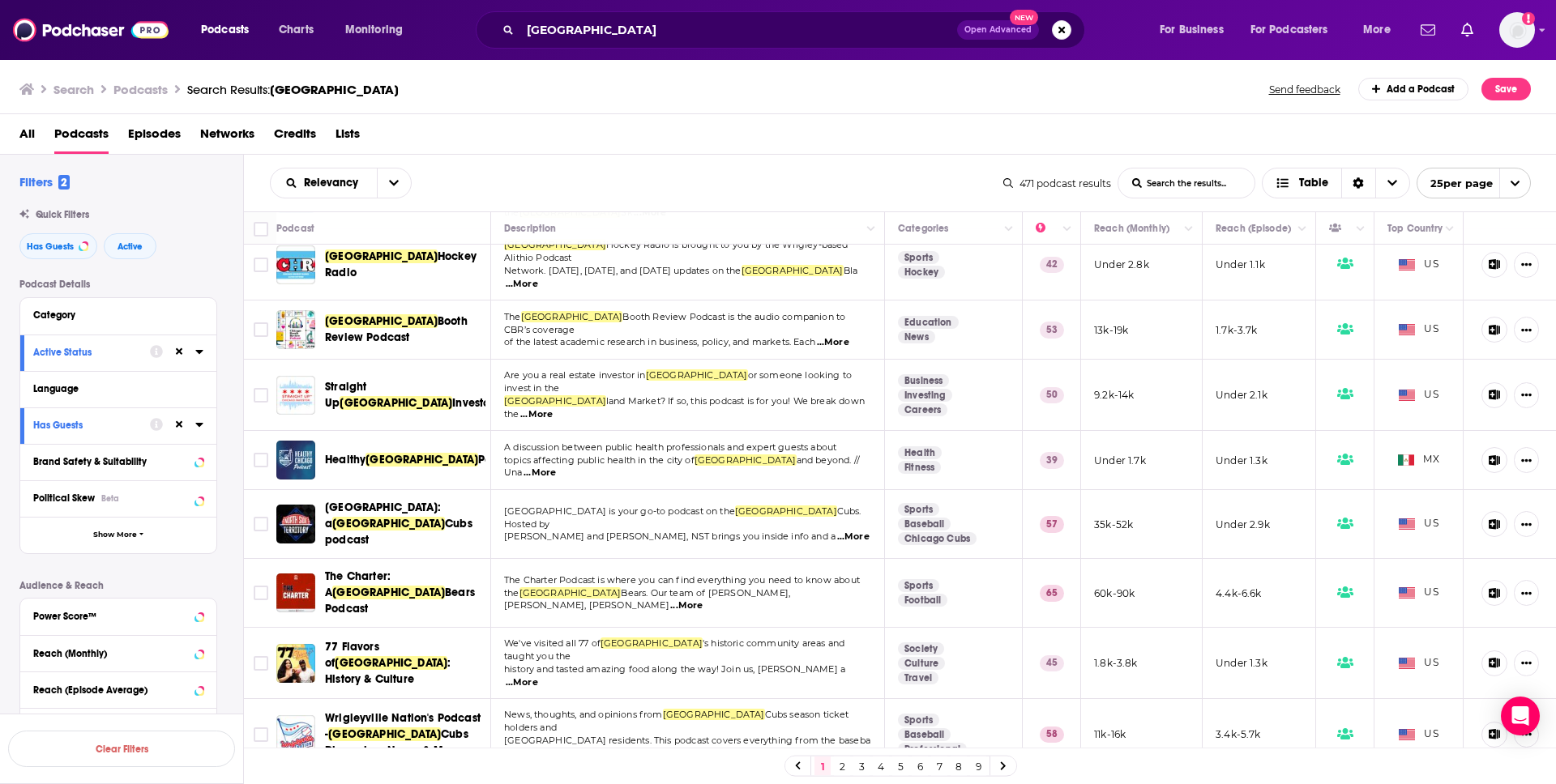
click at [838, 763] on link "2" at bounding box center [841, 765] width 16 height 19
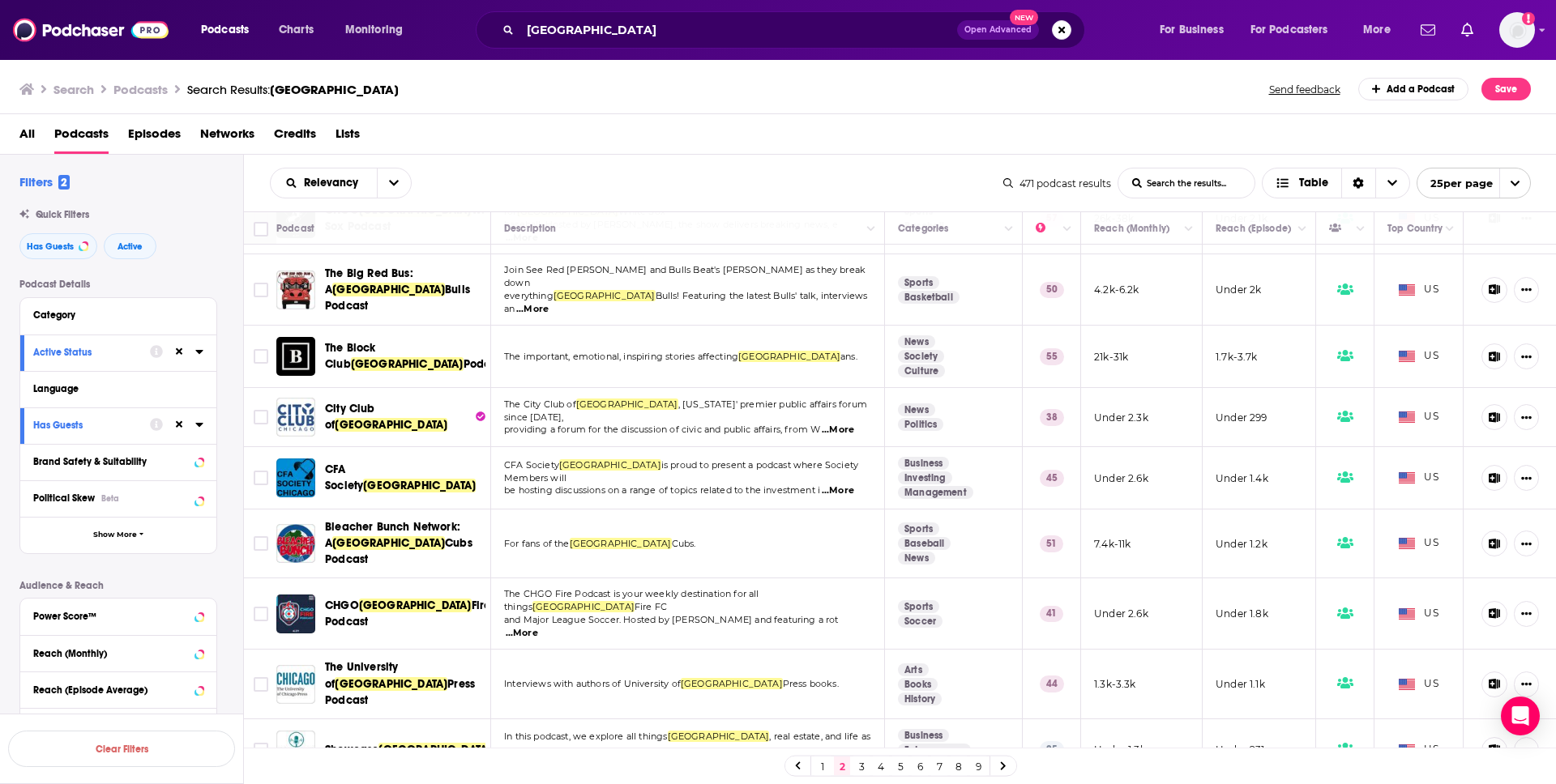
scroll to position [135, 0]
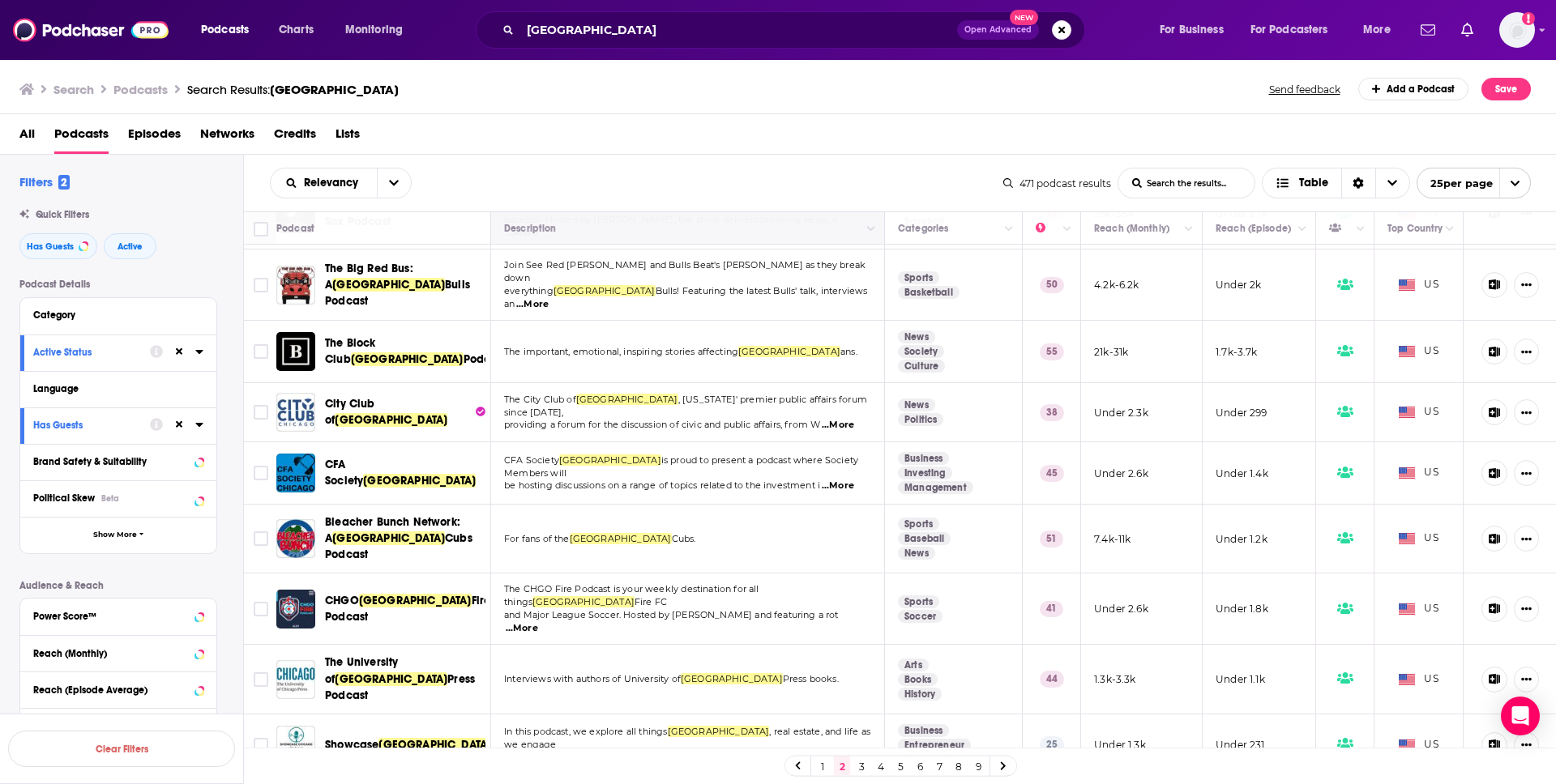
drag, startPoint x: 834, startPoint y: 230, endPoint x: 838, endPoint y: 238, distance: 8.9
click at [838, 238] on th "Description" at bounding box center [688, 228] width 394 height 32
click at [813, 148] on div "All Podcasts Episodes Networks Credits Lists" at bounding box center [782, 137] width 1524 height 33
click at [843, 480] on span "...More" at bounding box center [837, 486] width 32 height 13
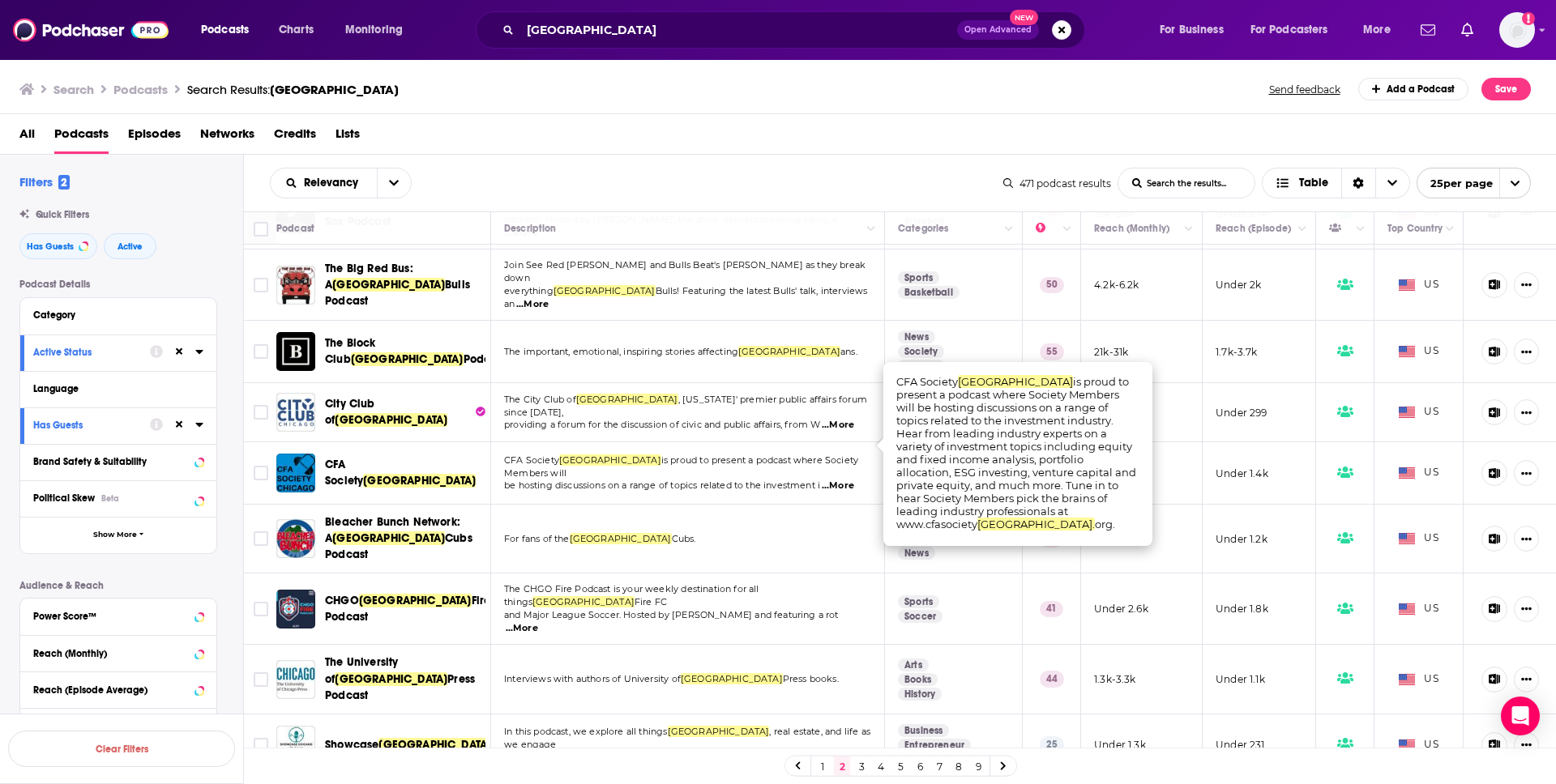
click at [843, 480] on span "...More" at bounding box center [837, 486] width 32 height 13
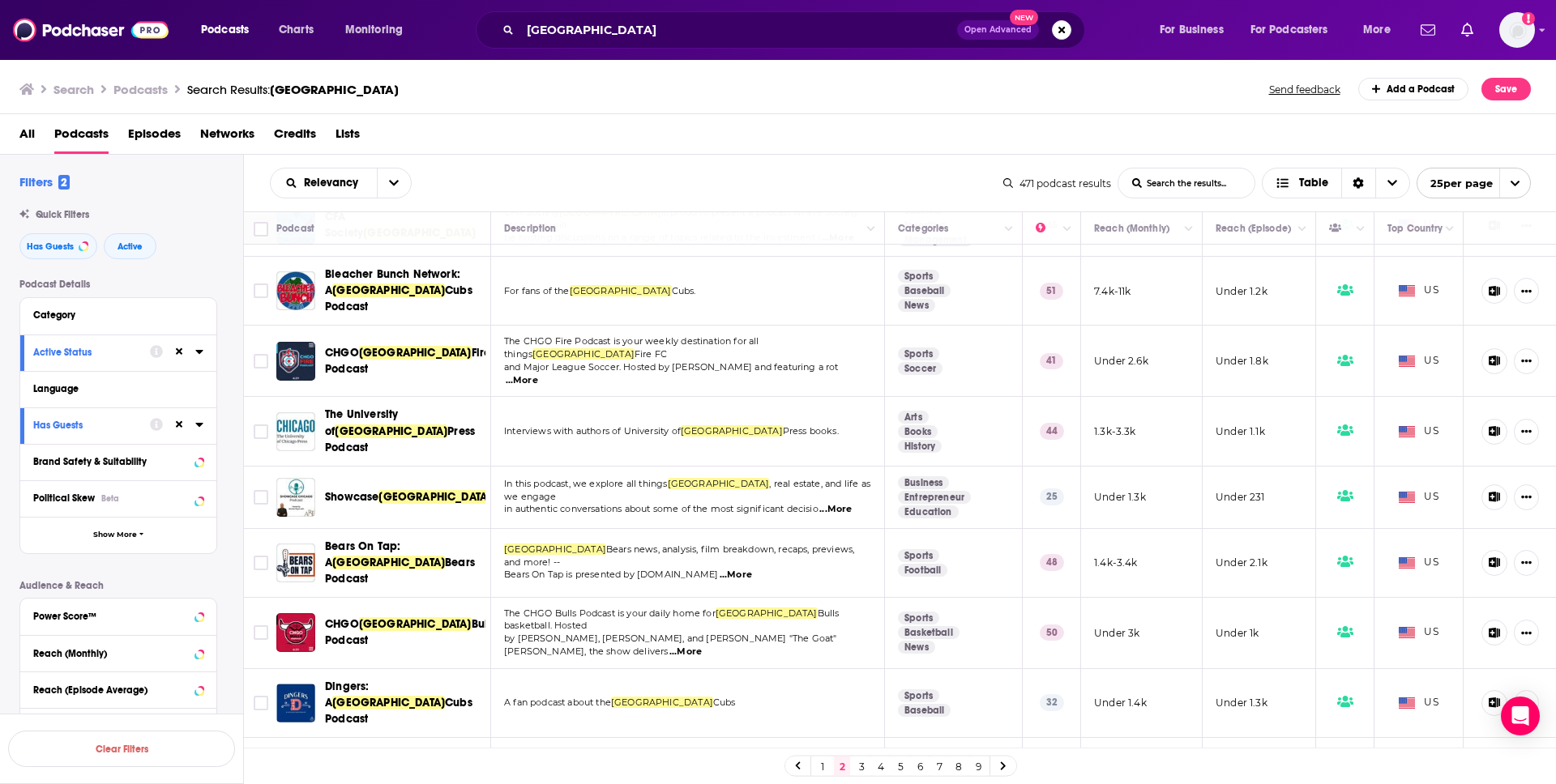
scroll to position [385, 0]
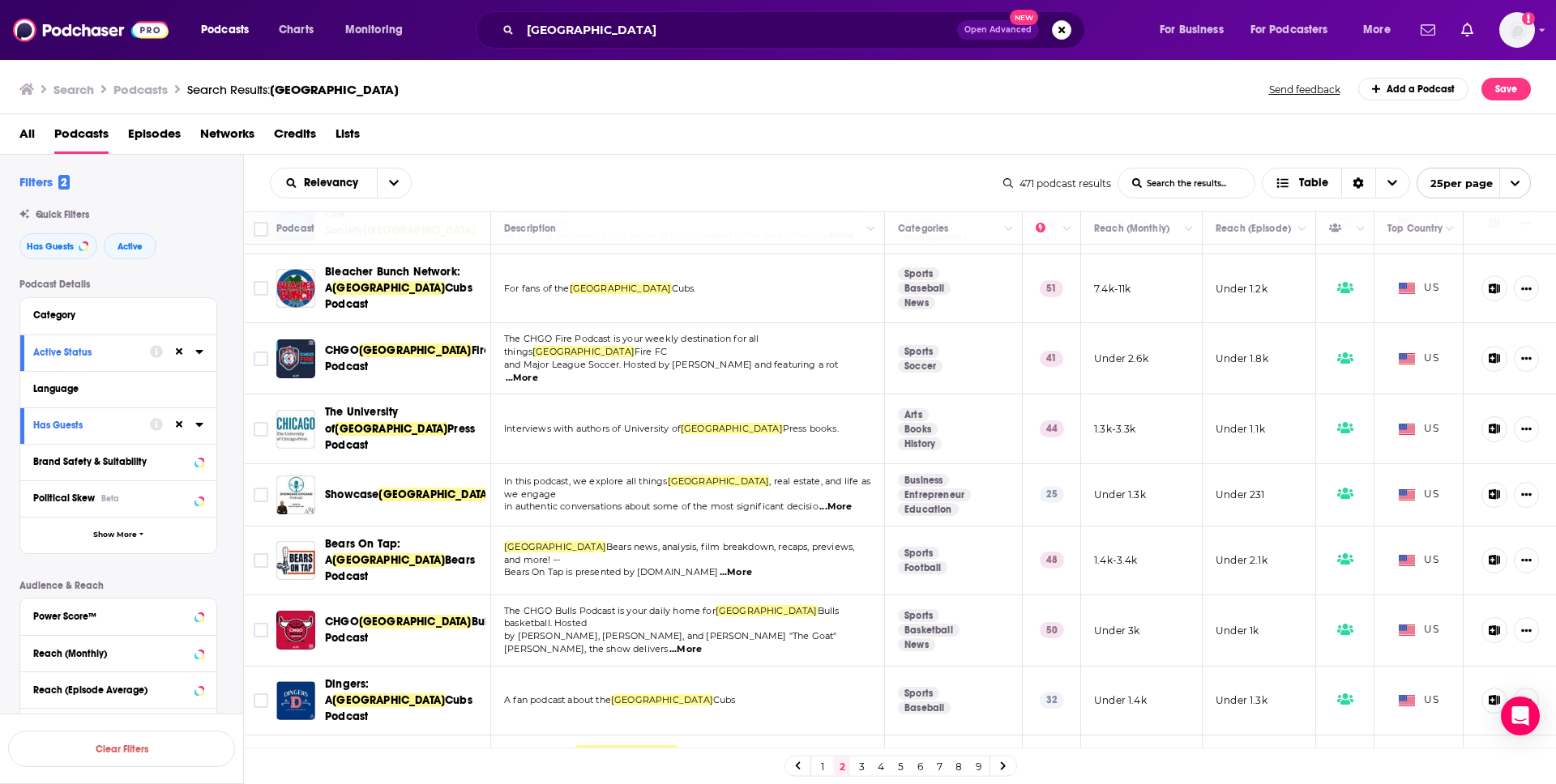
click at [843, 500] on span "...More" at bounding box center [835, 507] width 32 height 13
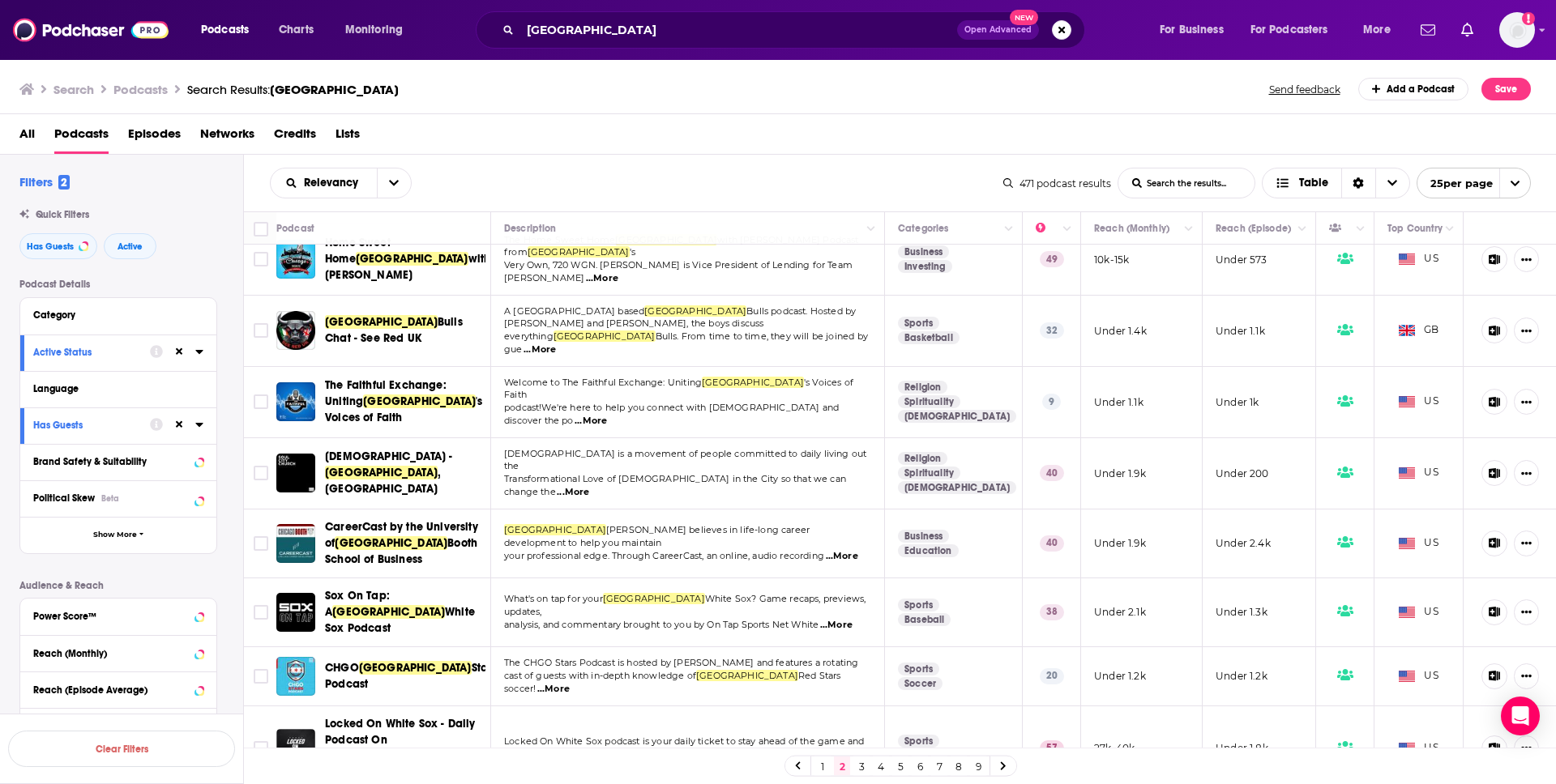
scroll to position [1038, 0]
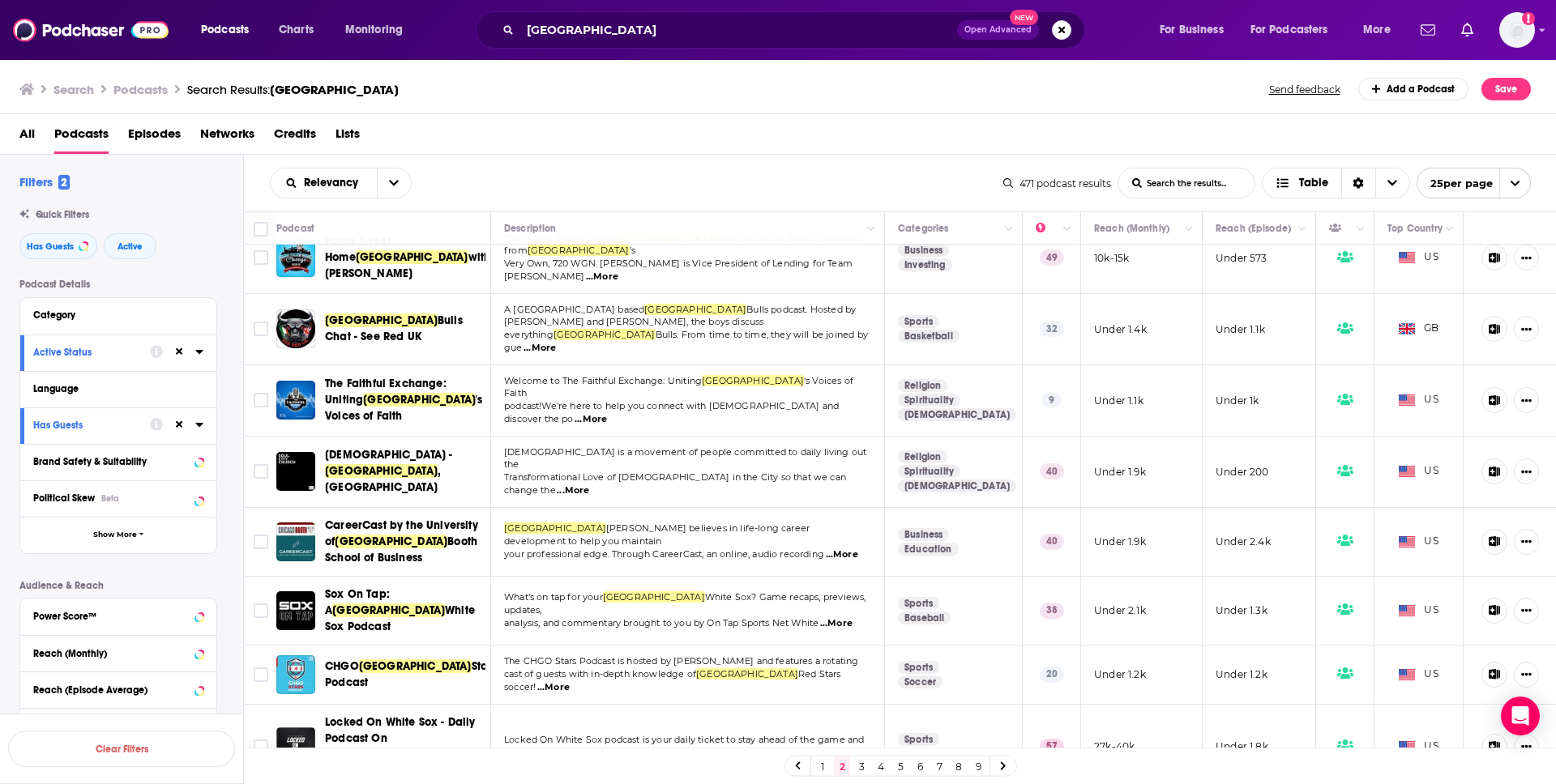
click at [841, 548] on span "...More" at bounding box center [841, 555] width 32 height 13
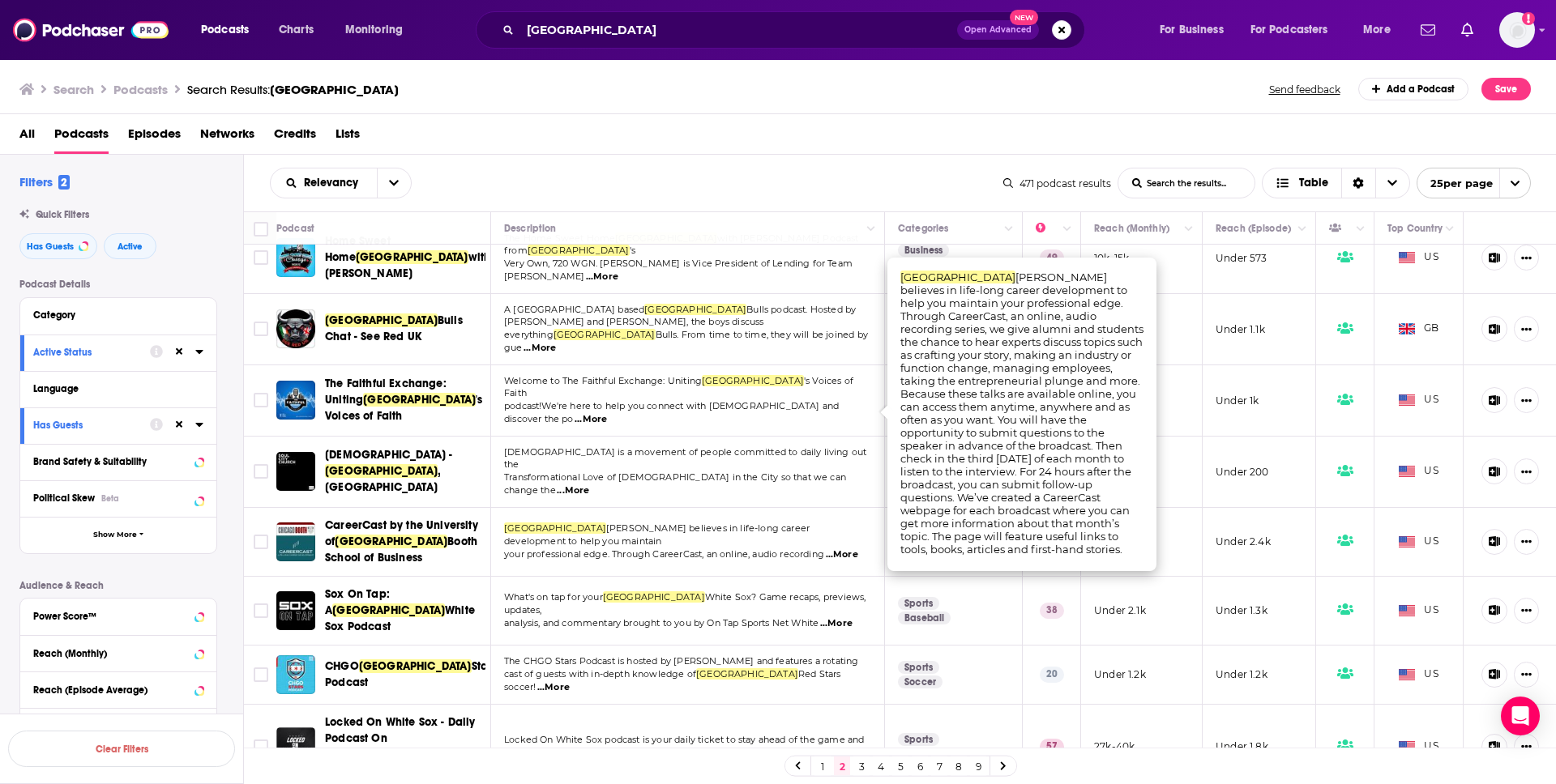
click at [879, 84] on div "Search Podcasts Search Results: [GEOGRAPHIC_DATA] Send feedback Add a Podcast S…" at bounding box center [775, 89] width 1511 height 22
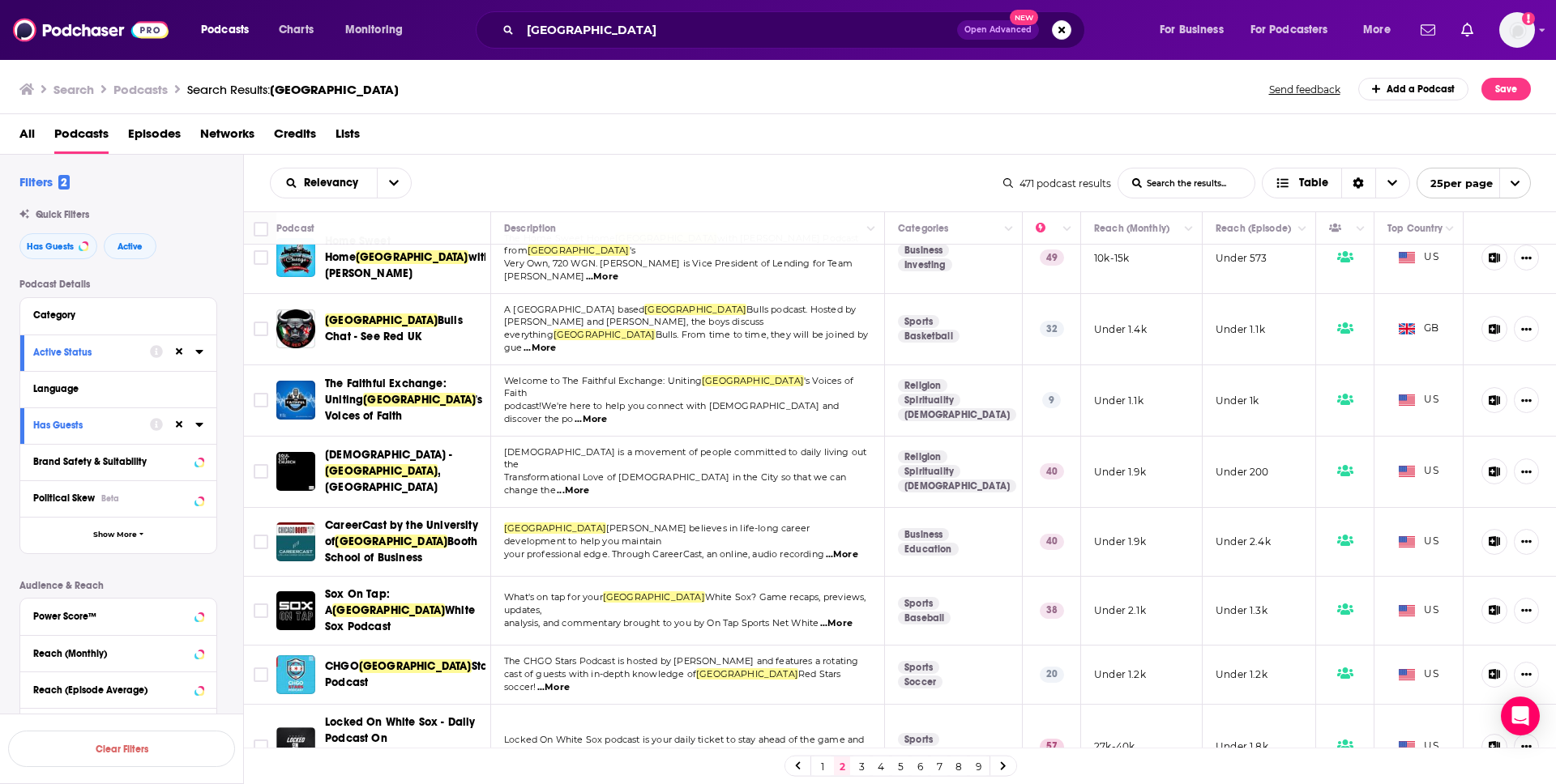
scroll to position [1048, 0]
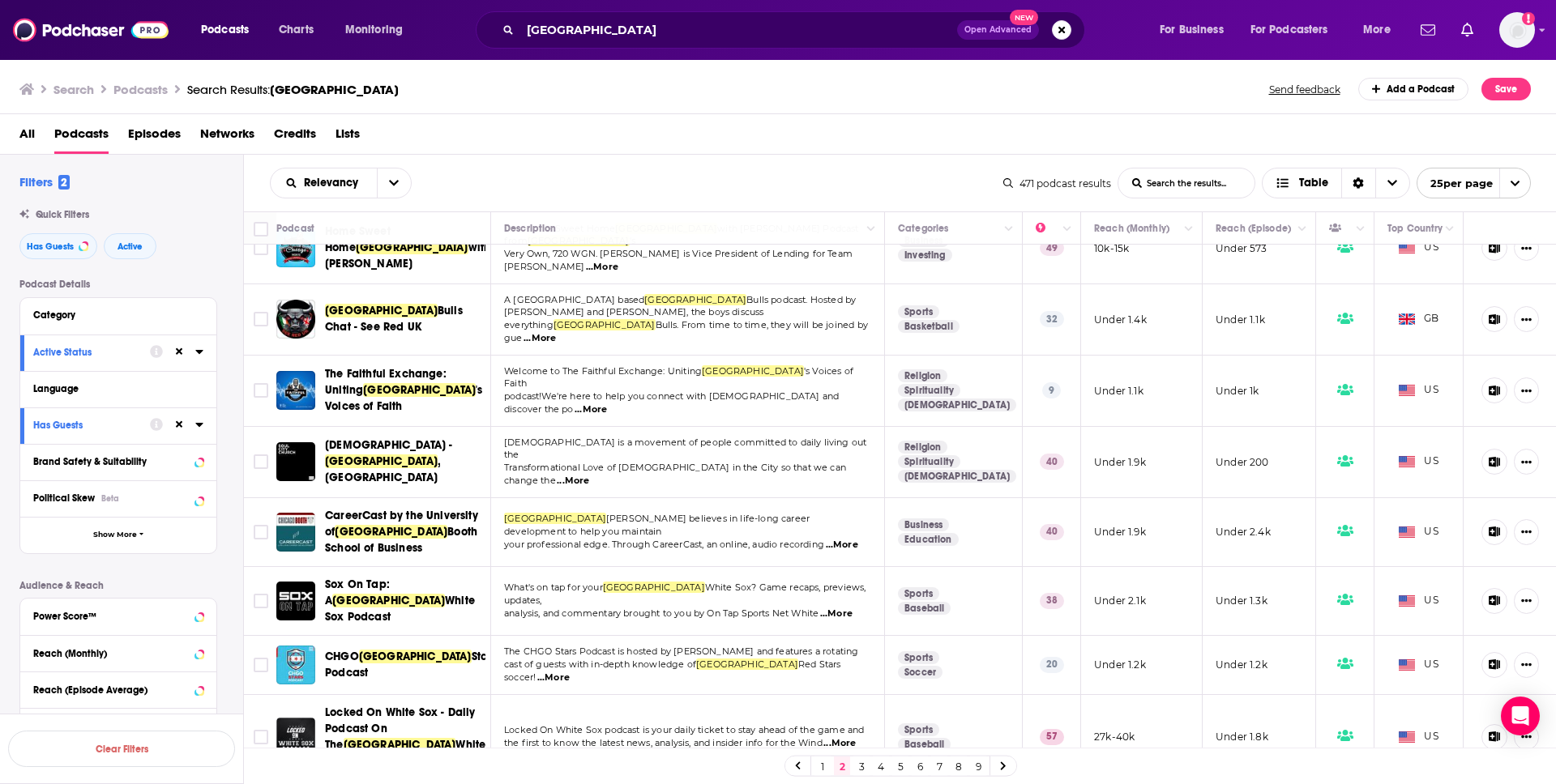
click at [742, 761] on div "1 2 3 4 5 6 7 8 9" at bounding box center [901, 765] width 1313 height 36
click at [862, 766] on link "3" at bounding box center [861, 765] width 16 height 19
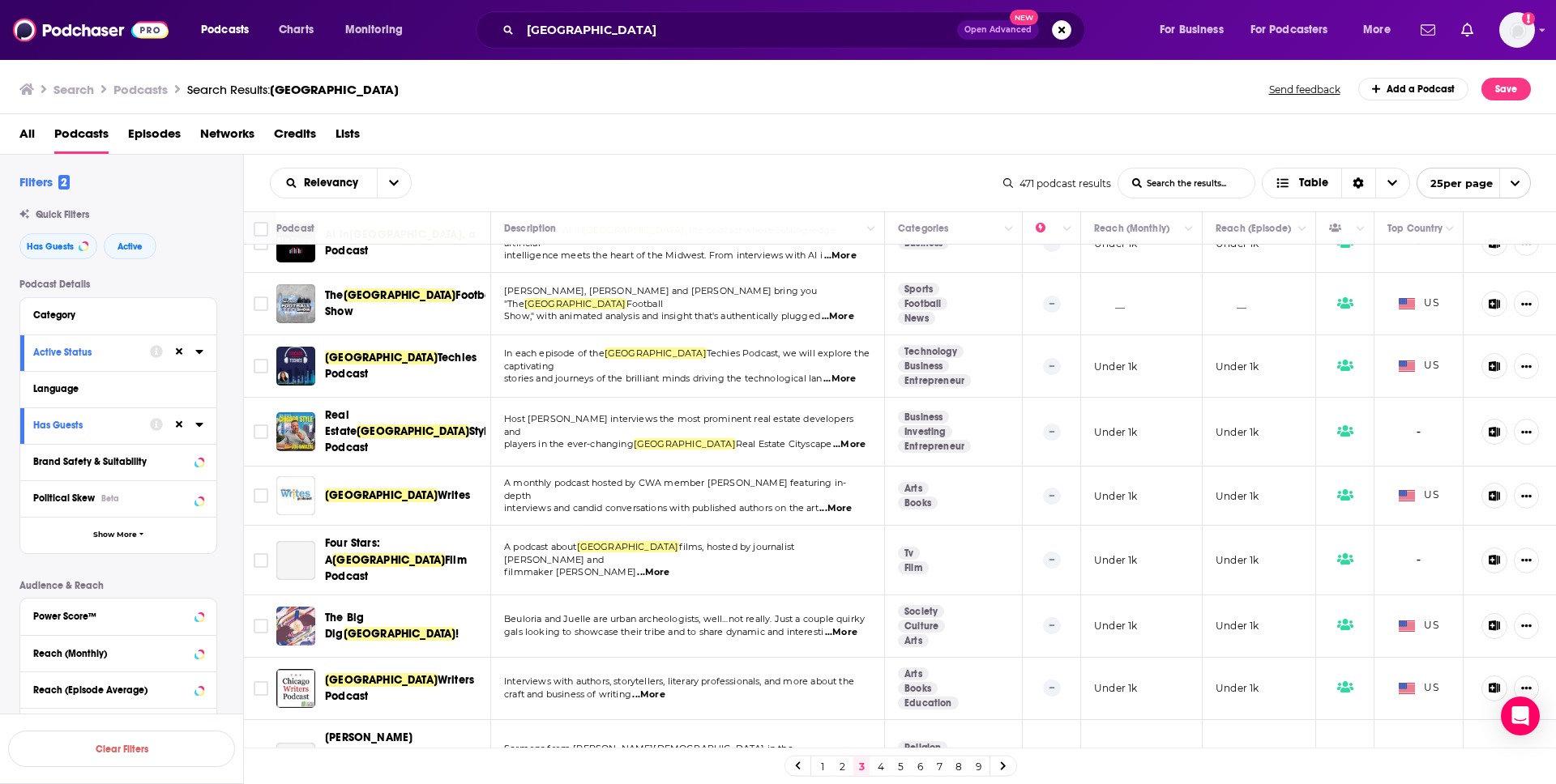
scroll to position [639, 0]
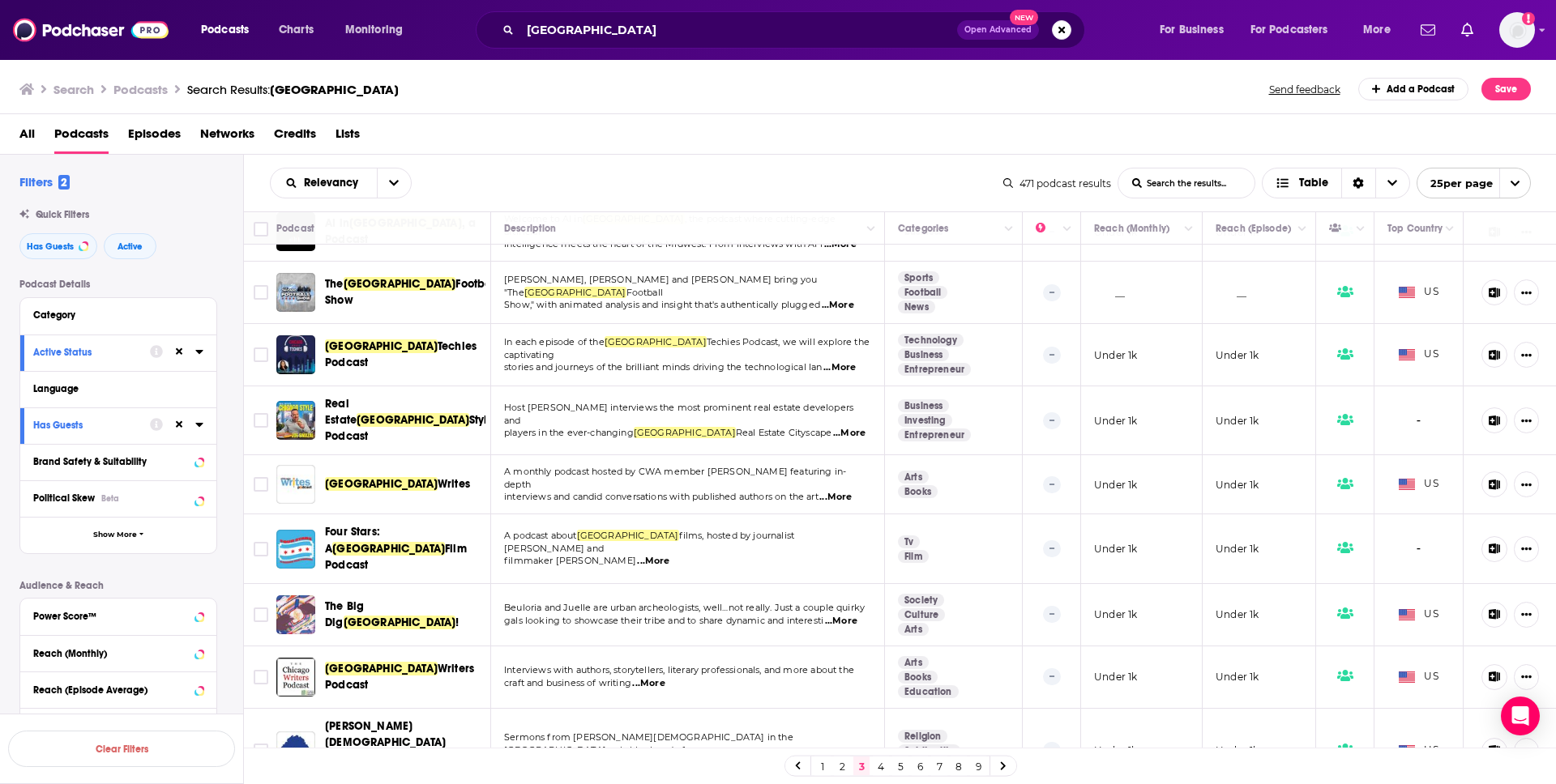
click at [386, 524] on div "Four Stars: A Chicago Film Podcast" at bounding box center [409, 548] width 169 height 48
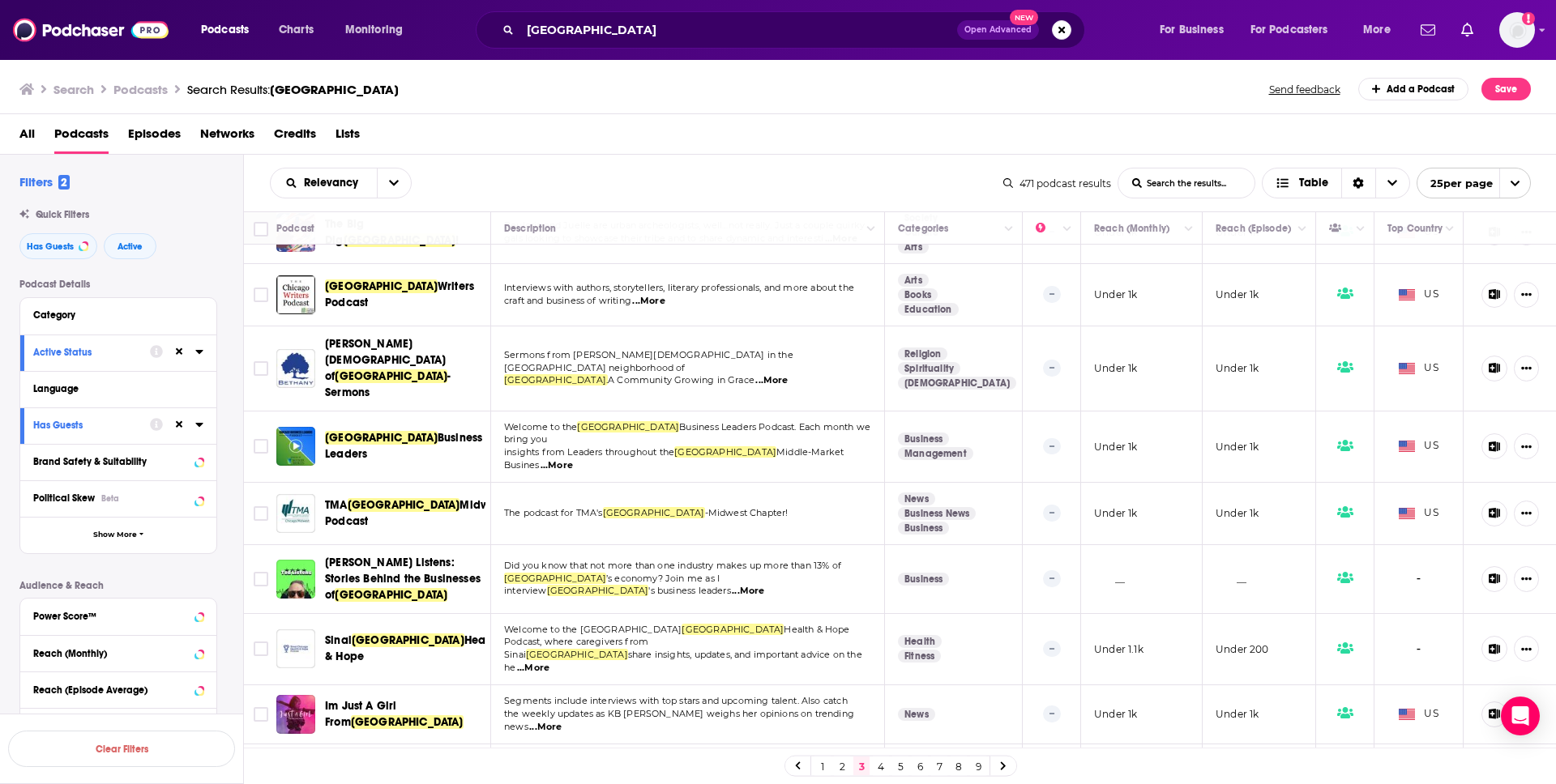
scroll to position [1022, 0]
click at [862, 156] on div "Relevancy List Search Input Search the results... Table 471 podcast results Lis…" at bounding box center [901, 183] width 1313 height 57
click at [882, 766] on link "4" at bounding box center [880, 765] width 16 height 19
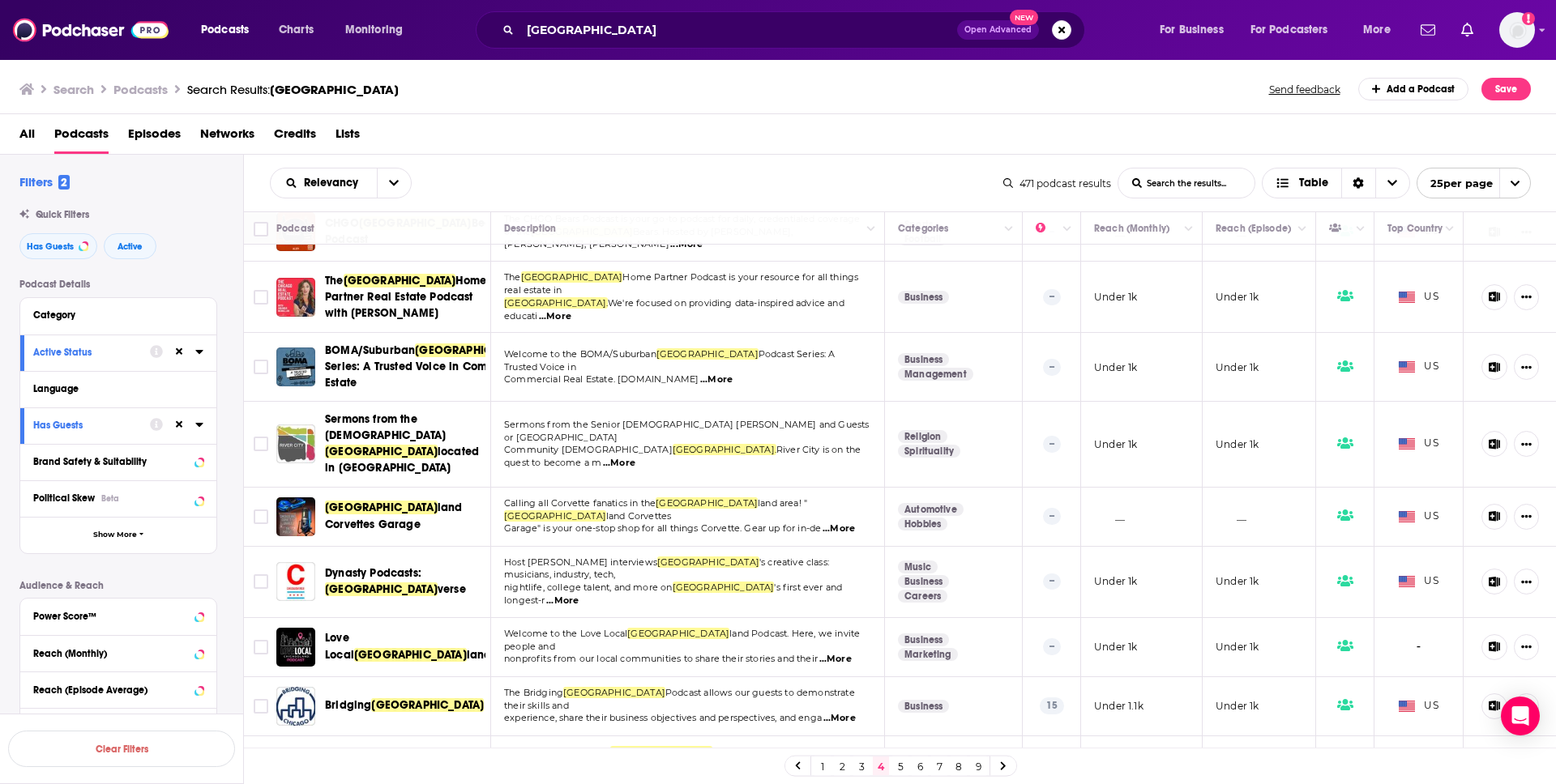
scroll to position [49, 0]
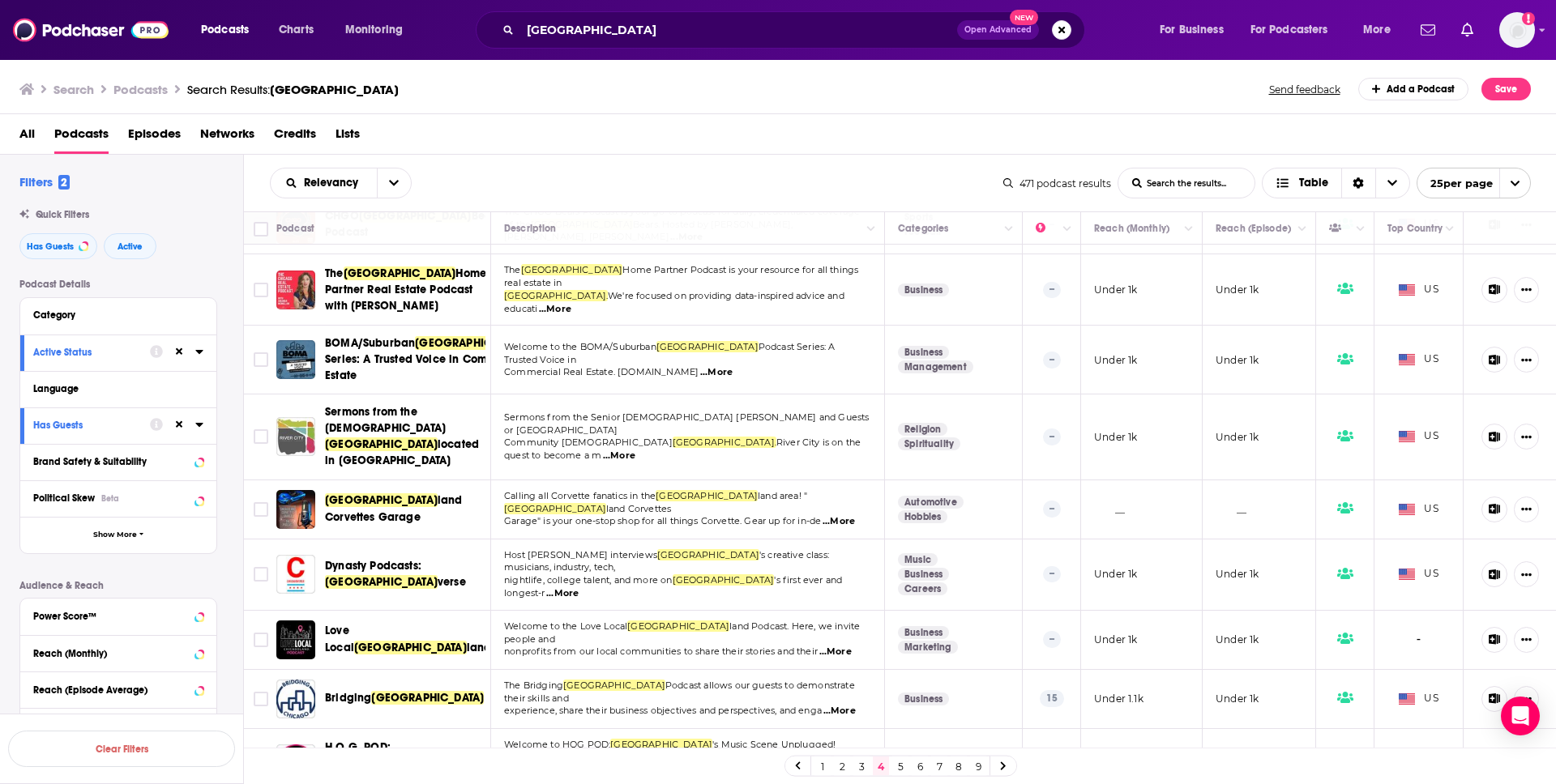
click at [745, 100] on div "Search Podcasts Search Results: [GEOGRAPHIC_DATA] Send feedback Add a Podcast S…" at bounding box center [778, 86] width 1557 height 56
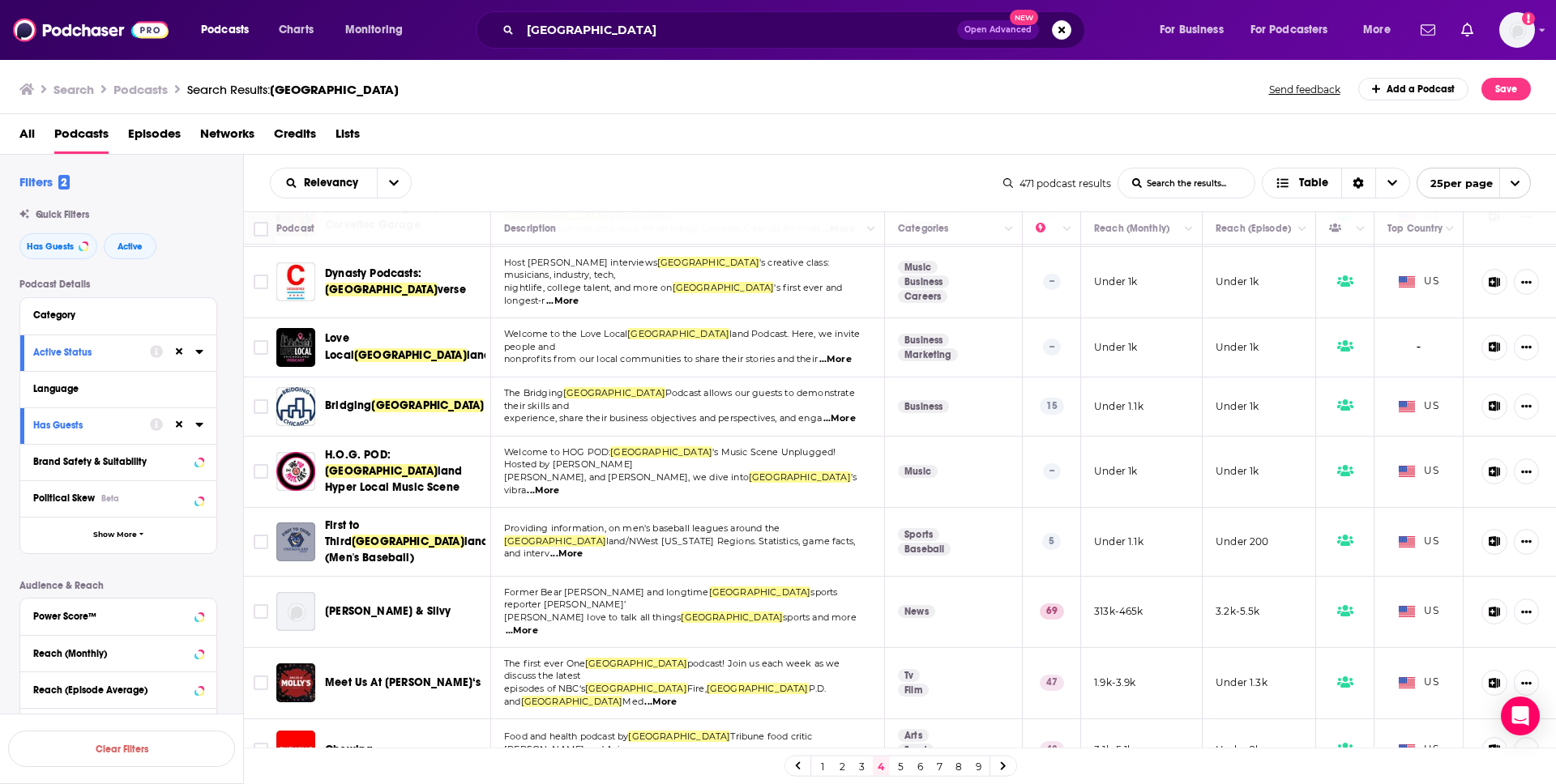
scroll to position [342, 0]
click at [848, 413] on span "...More" at bounding box center [839, 418] width 32 height 13
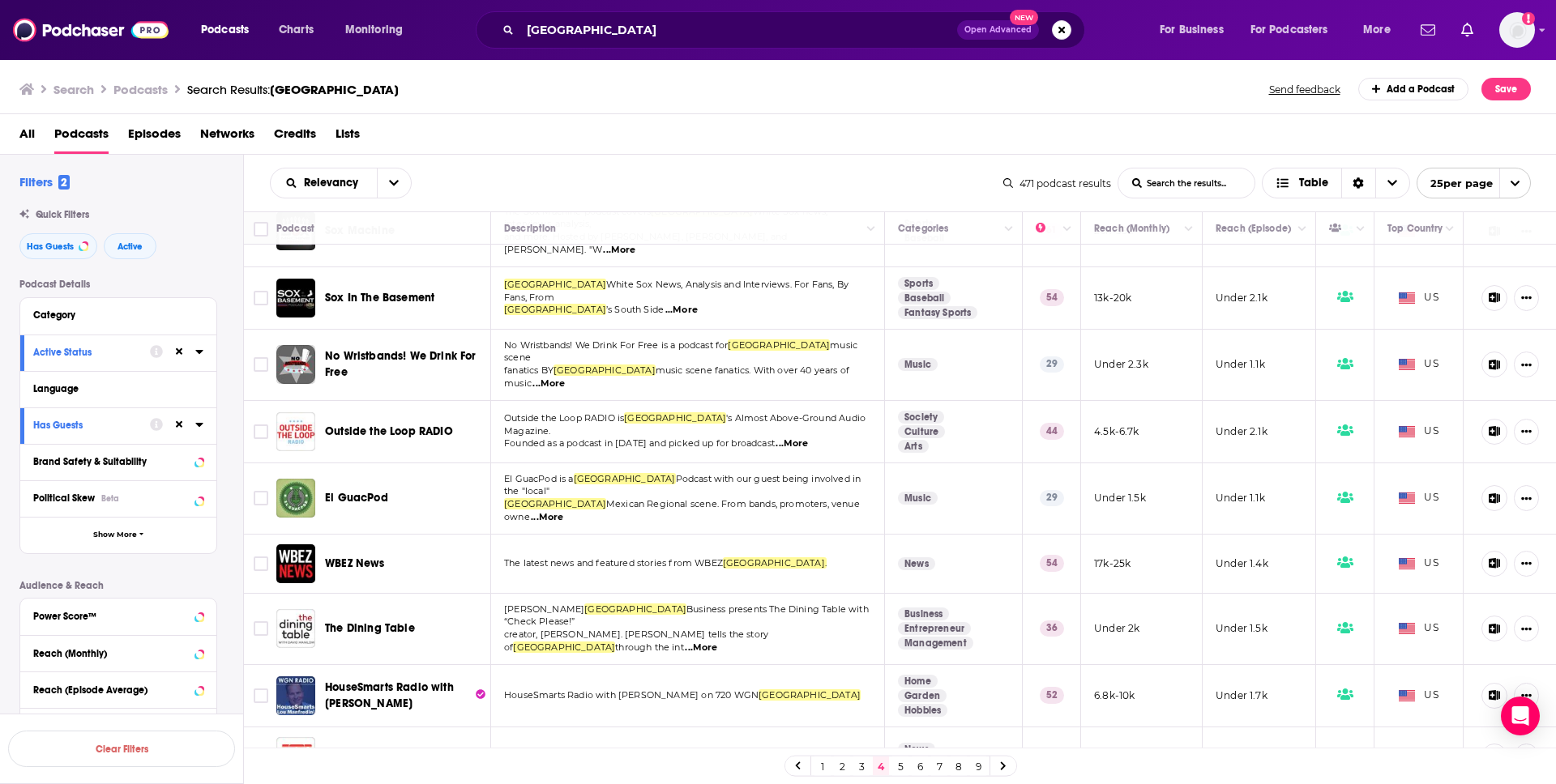
scroll to position [1058, 0]
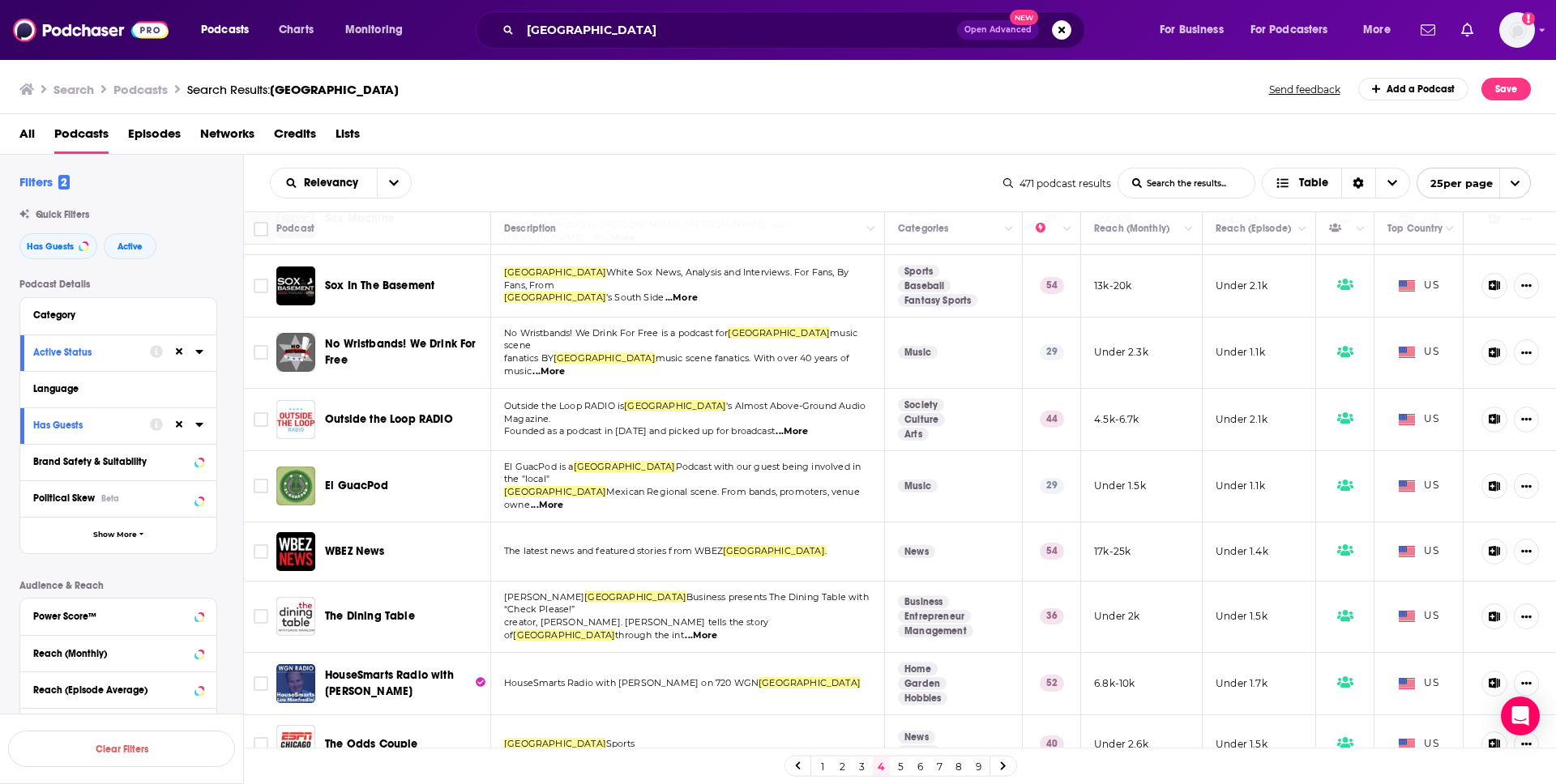
click at [564, 499] on span "...More" at bounding box center [547, 506] width 32 height 13
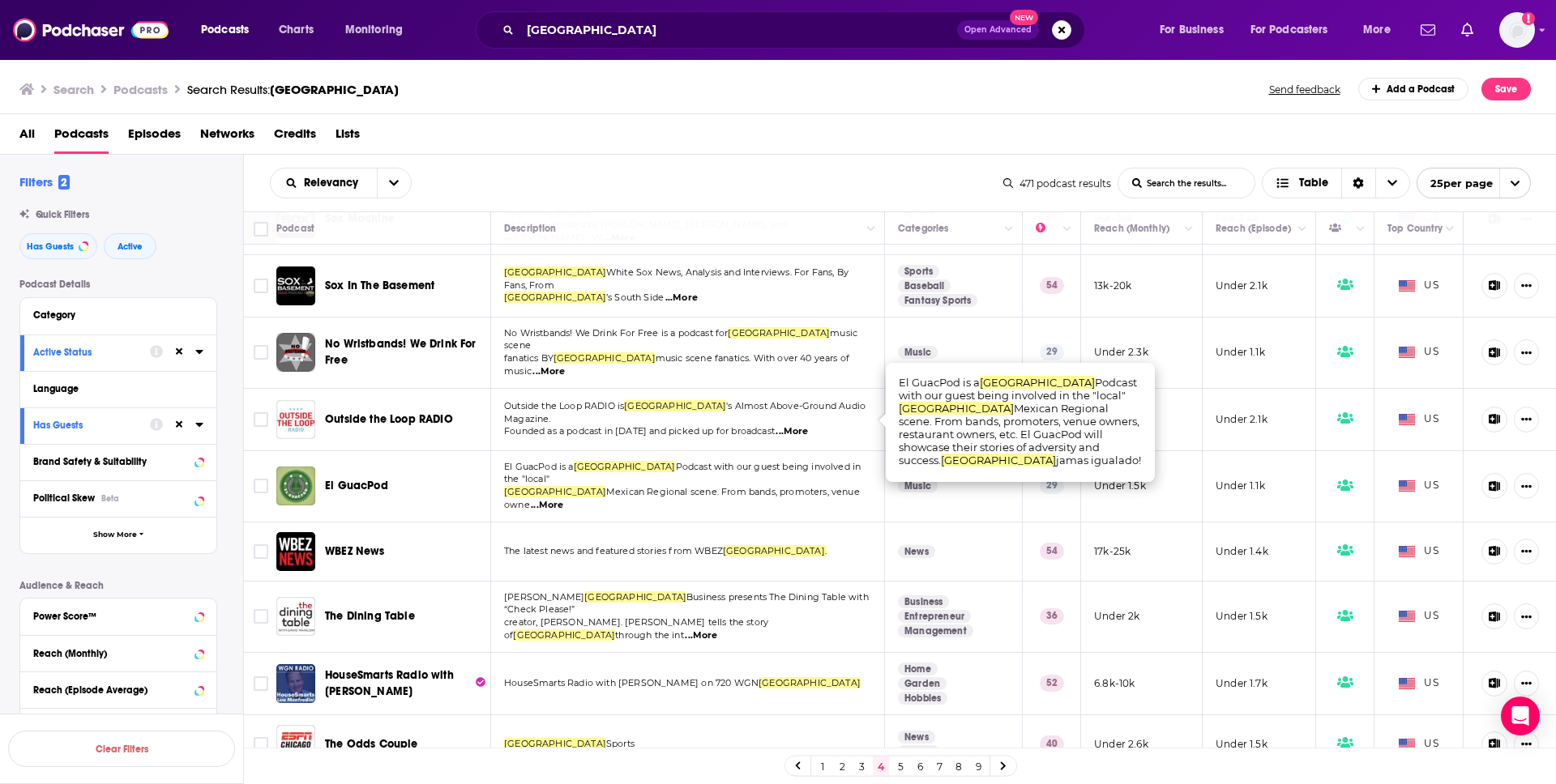
click at [564, 499] on span "...More" at bounding box center [547, 506] width 32 height 13
